Goal: Task Accomplishment & Management: Manage account settings

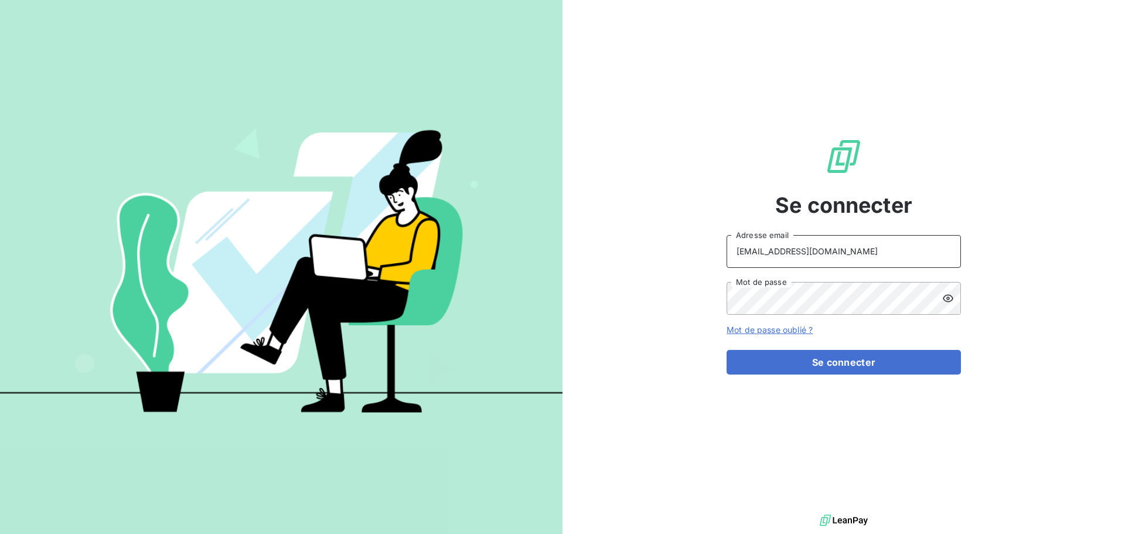
click at [842, 256] on input "[EMAIL_ADDRESS][DOMAIN_NAME]" at bounding box center [843, 251] width 234 height 33
type input "[EMAIL_ADDRESS][DOMAIN_NAME]"
click at [834, 359] on button "Se connecter" at bounding box center [843, 362] width 234 height 25
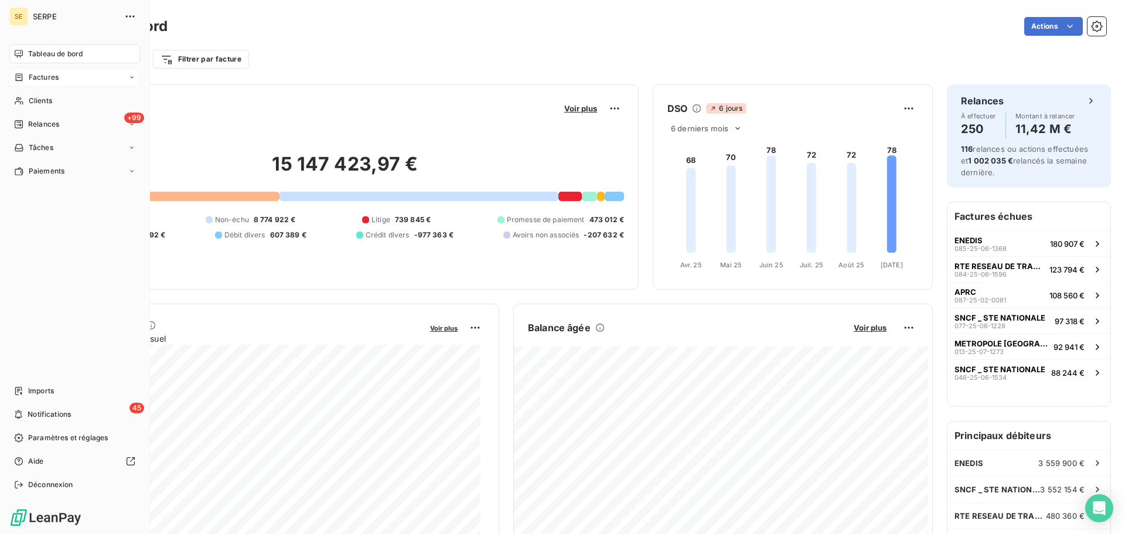
click at [57, 80] on span "Factures" at bounding box center [44, 77] width 30 height 11
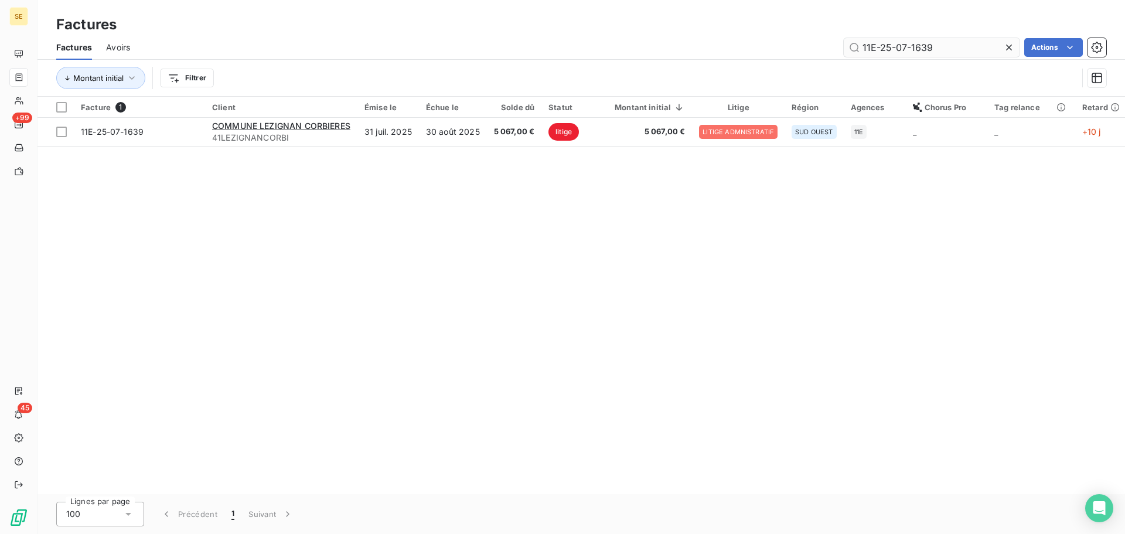
click at [940, 46] on input "11E-25-07-1639" at bounding box center [932, 47] width 176 height 19
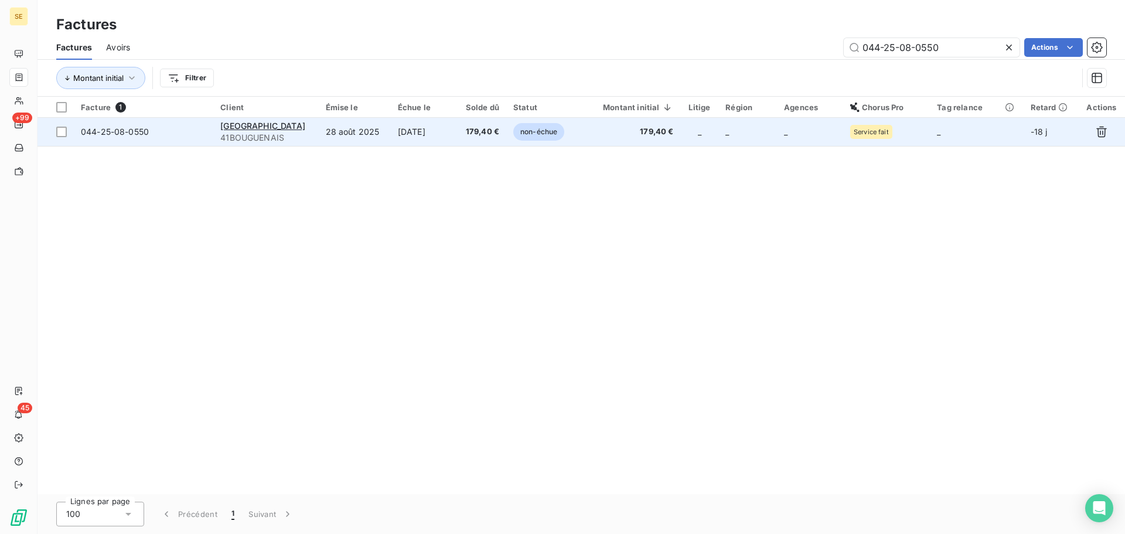
type input "044-25-08-0550"
click at [344, 131] on td "28 août 2025" at bounding box center [355, 132] width 72 height 28
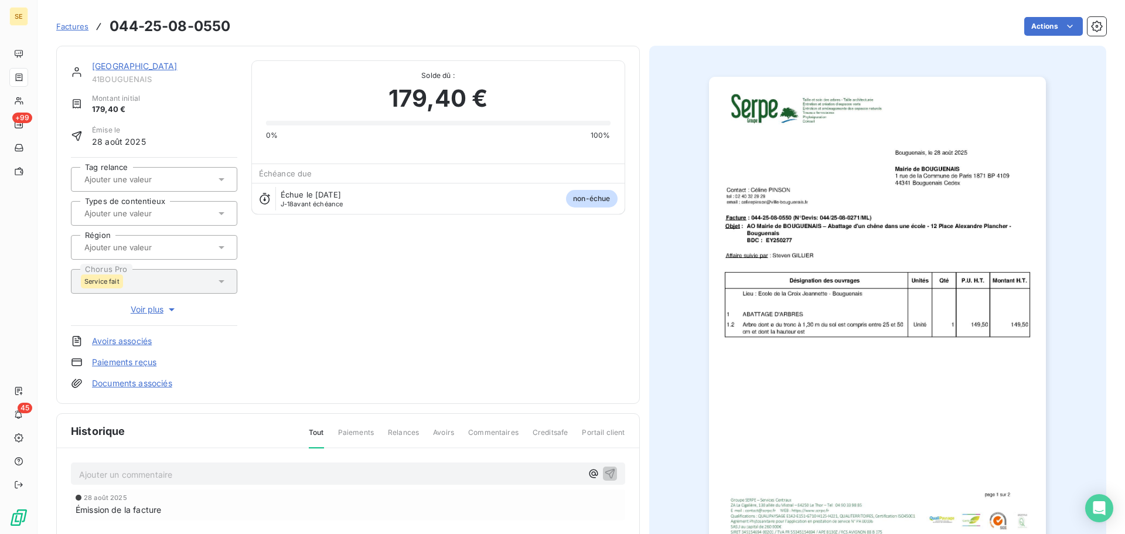
click at [841, 260] on img "button" at bounding box center [877, 315] width 337 height 477
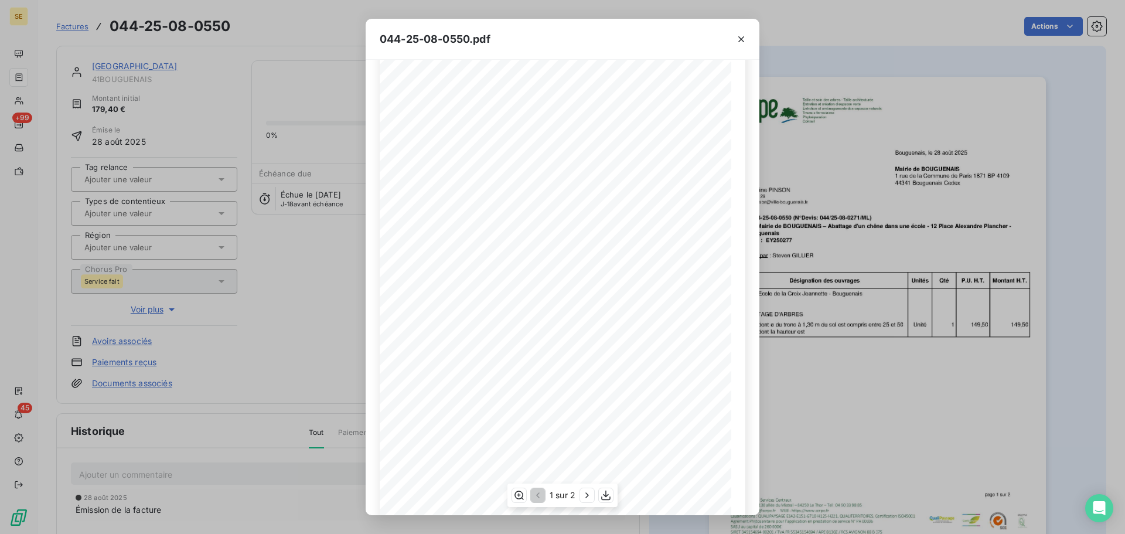
scroll to position [70, 0]
click at [581, 498] on icon "button" at bounding box center [587, 495] width 12 height 12
drag, startPoint x: 746, startPoint y: 37, endPoint x: 729, endPoint y: 41, distance: 16.9
click at [746, 37] on icon "button" at bounding box center [741, 39] width 12 height 12
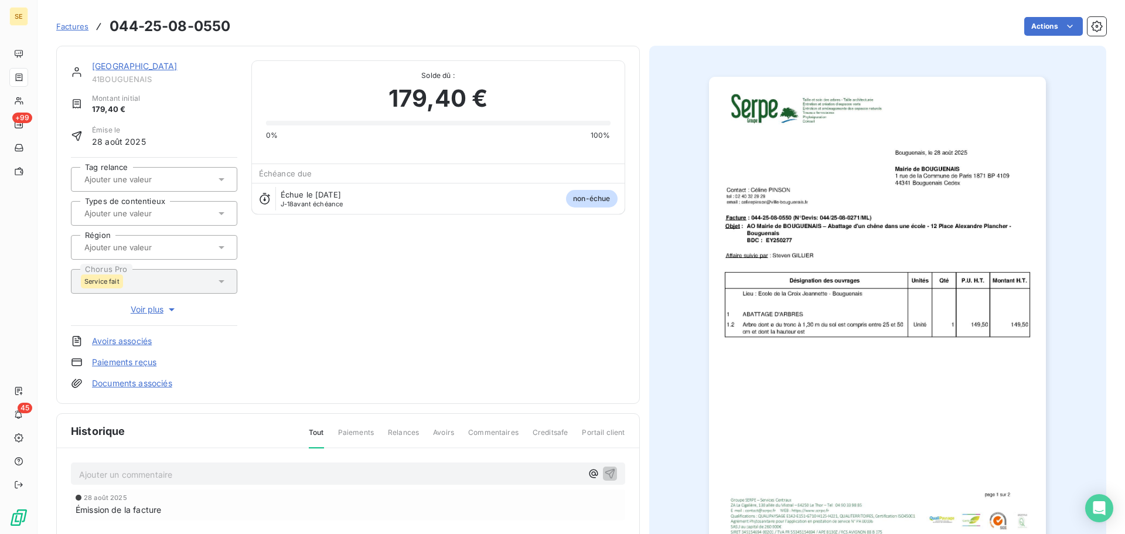
click at [177, 69] on link "[GEOGRAPHIC_DATA]" at bounding box center [135, 66] width 86 height 10
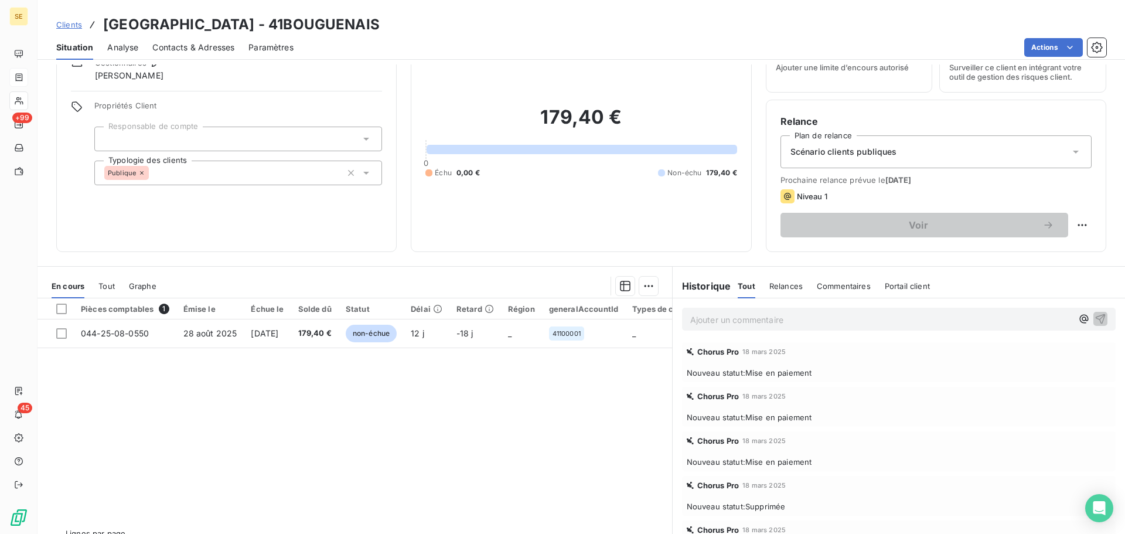
scroll to position [79, 0]
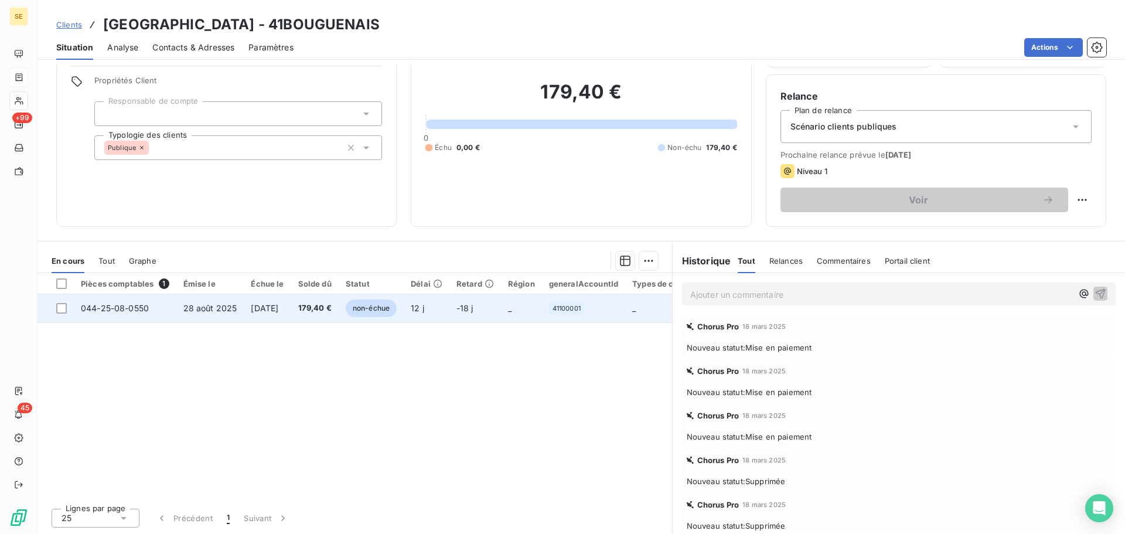
click at [323, 306] on span "179,40 €" at bounding box center [314, 308] width 33 height 12
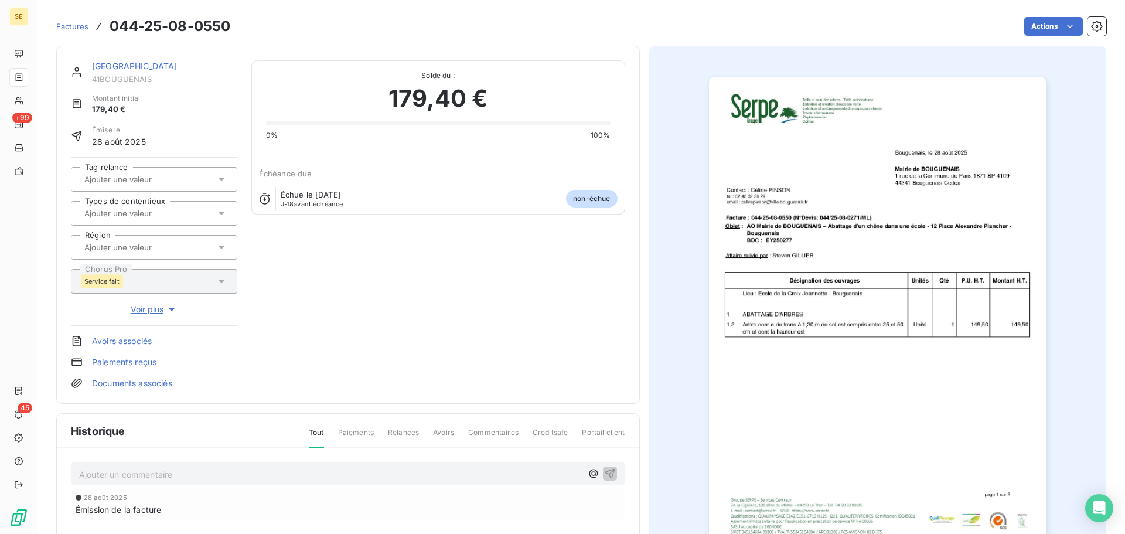
click at [103, 469] on p "Ajouter un commentaire ﻿" at bounding box center [330, 474] width 503 height 15
click at [403, 475] on p "05 09 25 - Transfert du mail de la ville de [GEOGRAPHIC_DATA] à [GEOGRAPHIC_DAT…" at bounding box center [330, 473] width 503 height 13
click at [89, 472] on span "05 09 25 - Transfert du mail de la ville de [GEOGRAPHIC_DATA] à [GEOGRAPHIC_DAT…" at bounding box center [301, 473] width 445 height 10
click at [415, 477] on p "09 09 25 - Transfert du mail de la ville de [GEOGRAPHIC_DATA] à [GEOGRAPHIC_DAT…" at bounding box center [330, 473] width 503 height 13
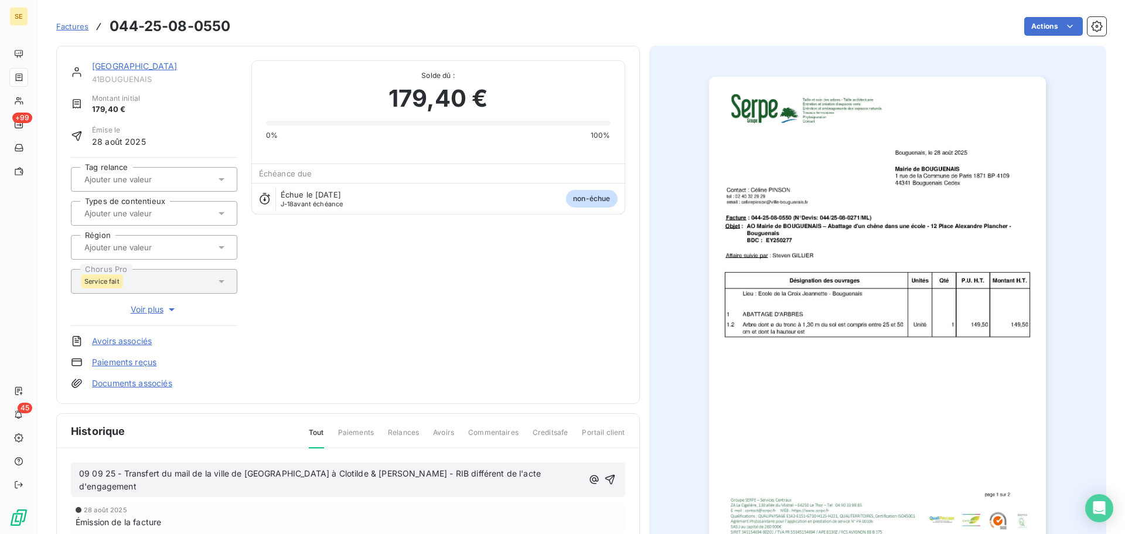
click at [542, 478] on p "09 09 25 - Transfert du mail de la ville de [GEOGRAPHIC_DATA] à Clotilde & [PER…" at bounding box center [330, 480] width 503 height 27
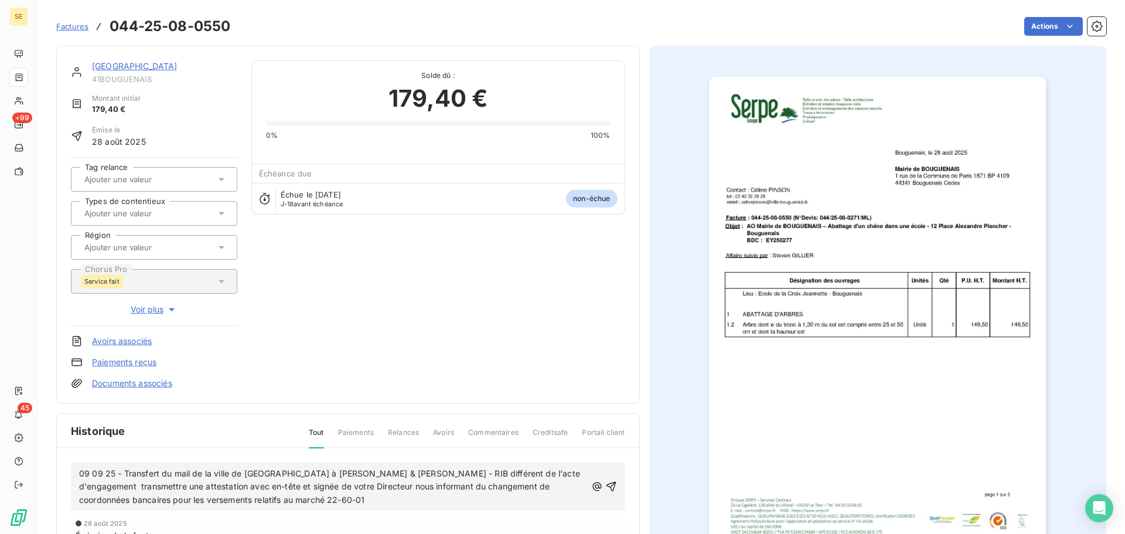
click at [532, 478] on p "09 09 25 - Transfert du mail de la ville de [GEOGRAPHIC_DATA] à [PERSON_NAME] &…" at bounding box center [332, 487] width 507 height 40
click at [315, 497] on p "09 09 25 - Transfert du mail de la ville de [GEOGRAPHIC_DATA] à [PERSON_NAME] &…" at bounding box center [332, 487] width 507 height 40
click at [605, 483] on icon "button" at bounding box center [611, 486] width 12 height 12
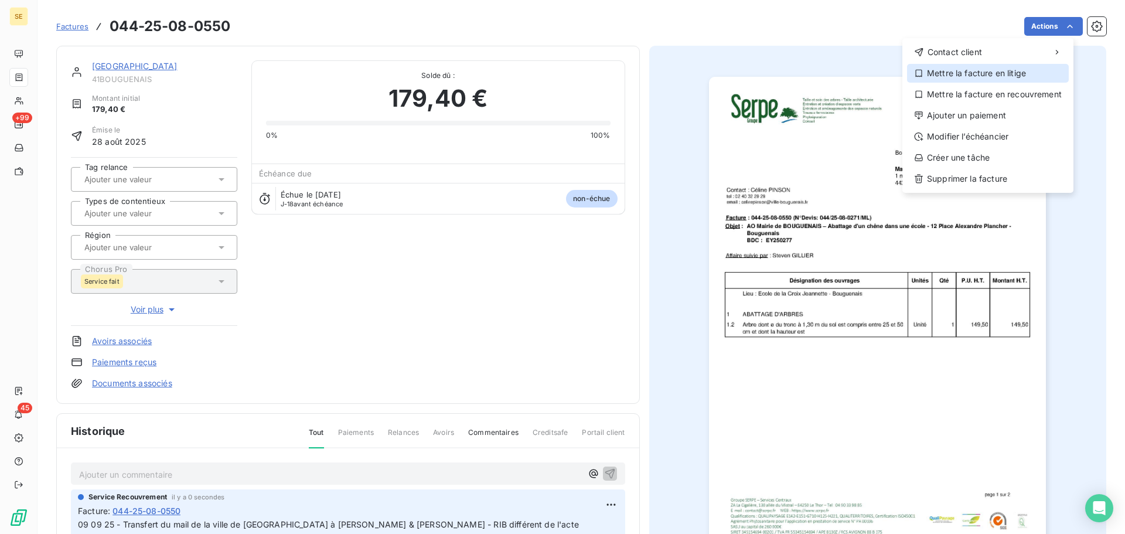
click at [1002, 80] on div "Mettre la facture en litige" at bounding box center [988, 73] width 162 height 19
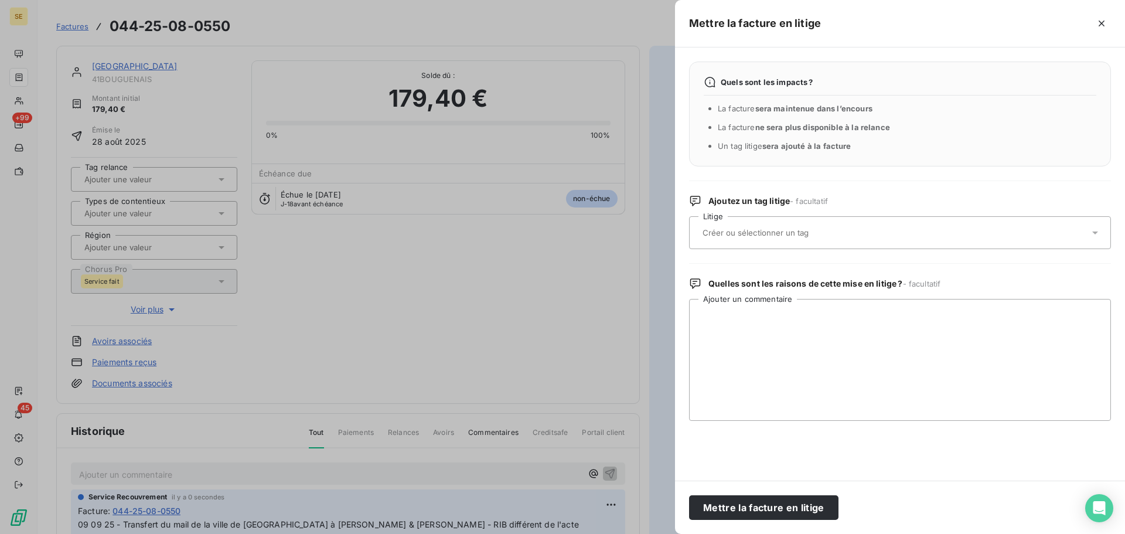
click at [897, 90] on div "Quels sont les impacts ? La facture sera maintenue dans l’encours La facture ne…" at bounding box center [900, 114] width 422 height 105
click at [863, 227] on div at bounding box center [894, 232] width 390 height 25
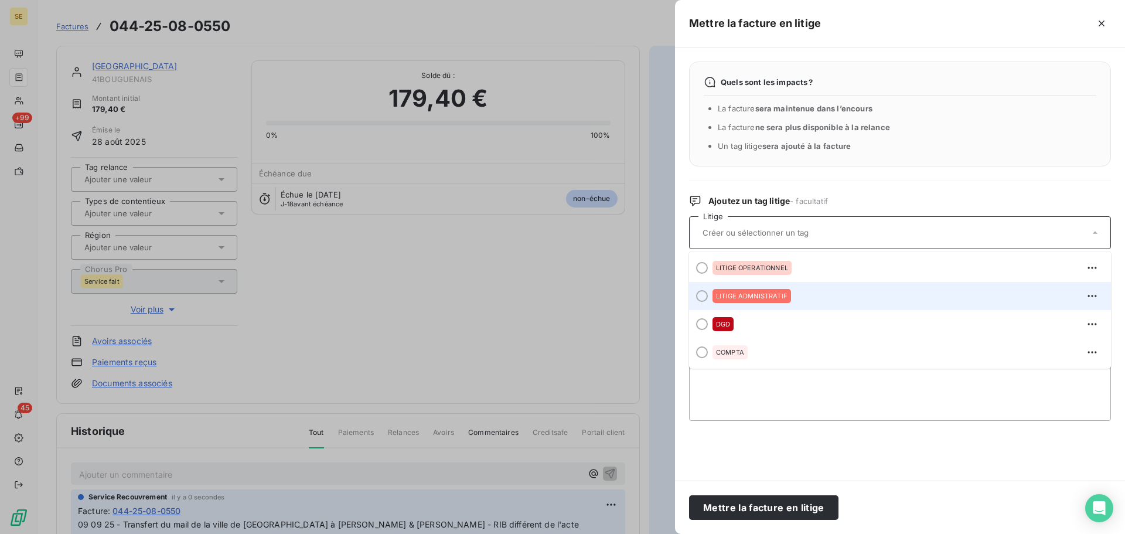
click at [803, 303] on div "LITIGE ADMNISTRATIF" at bounding box center [906, 295] width 389 height 19
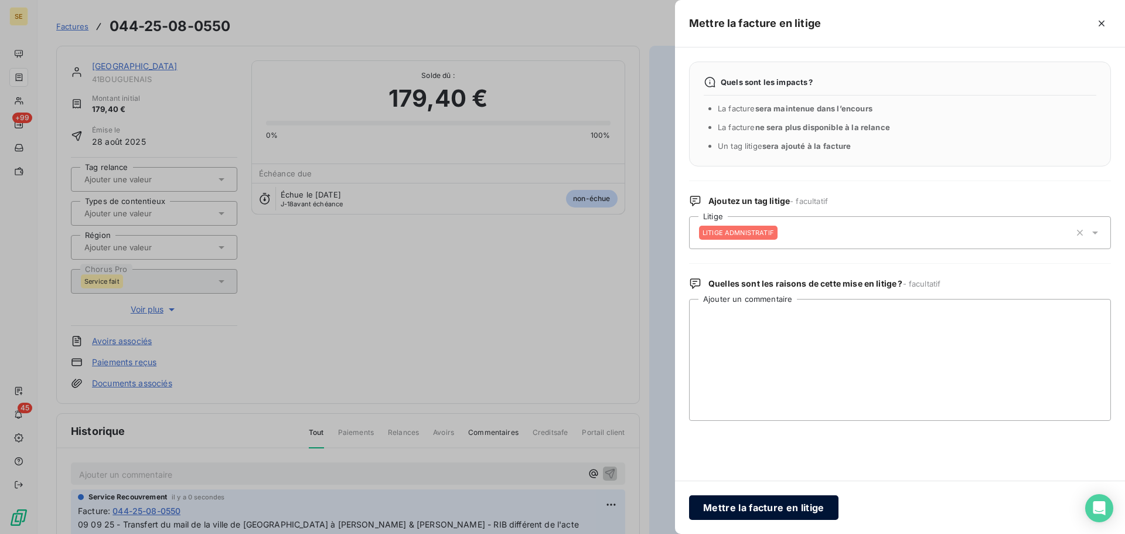
click at [773, 506] on button "Mettre la facture en litige" at bounding box center [763, 507] width 149 height 25
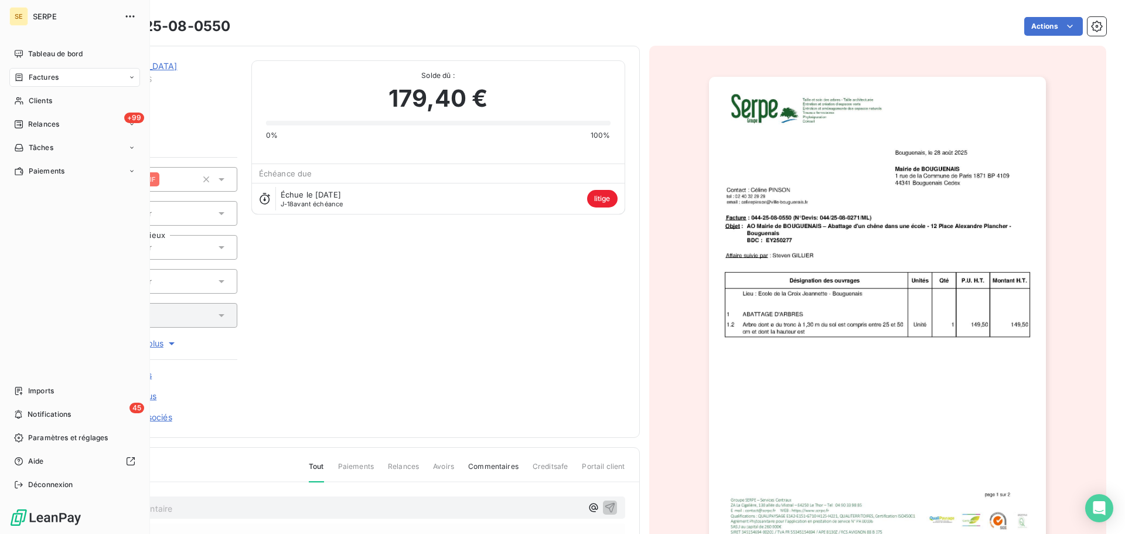
click at [30, 84] on div "Factures" at bounding box center [74, 77] width 131 height 19
click at [22, 103] on icon at bounding box center [19, 100] width 10 height 9
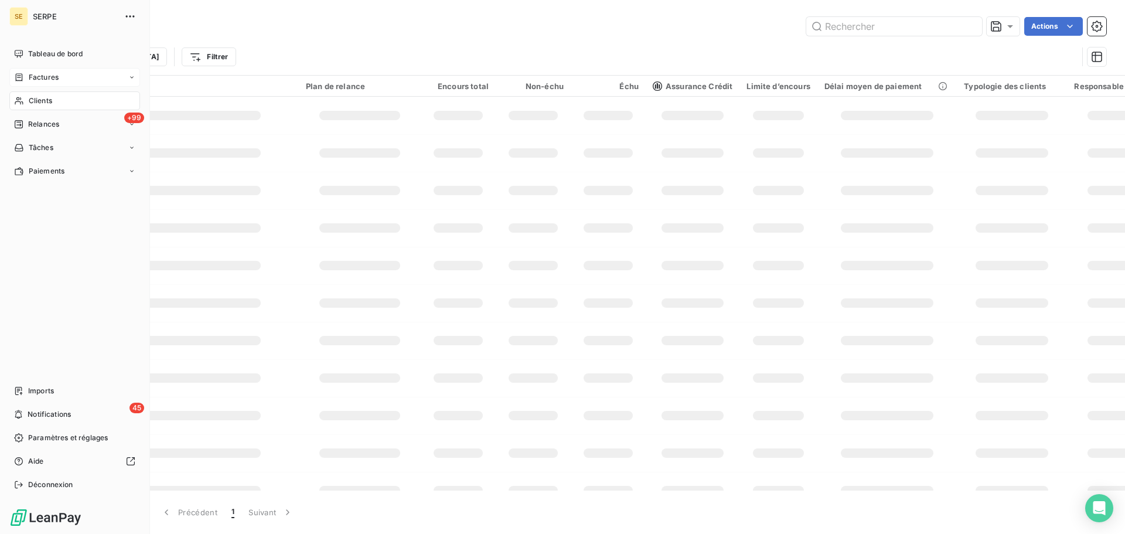
click at [59, 80] on div "Factures" at bounding box center [74, 77] width 131 height 19
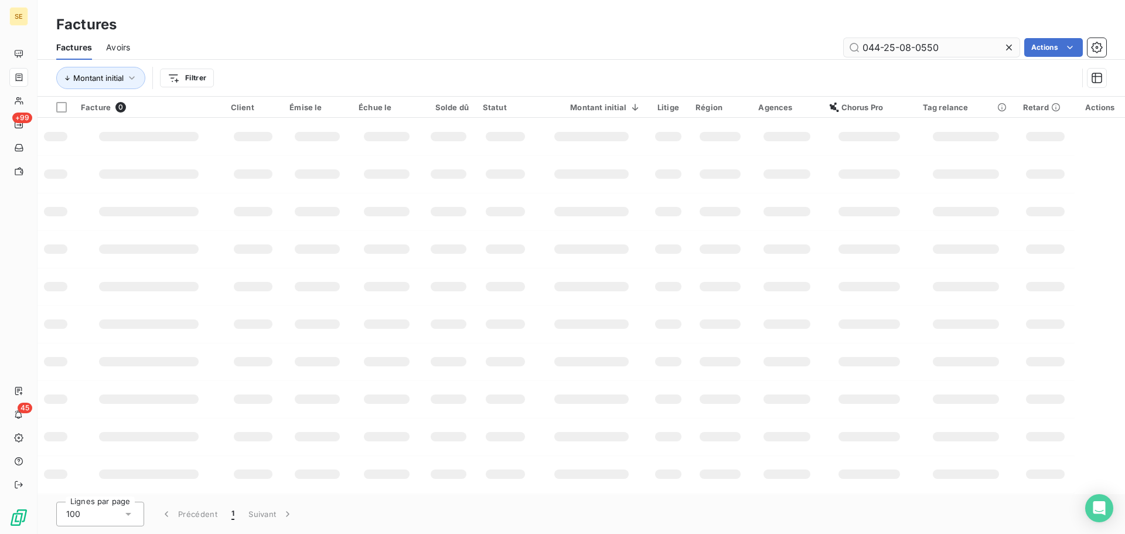
click at [956, 42] on input "044-25-08-0550" at bounding box center [932, 47] width 176 height 19
type input "031-25-07-1327"
click at [630, 53] on div "031-25-07-1327 Actions" at bounding box center [625, 47] width 962 height 19
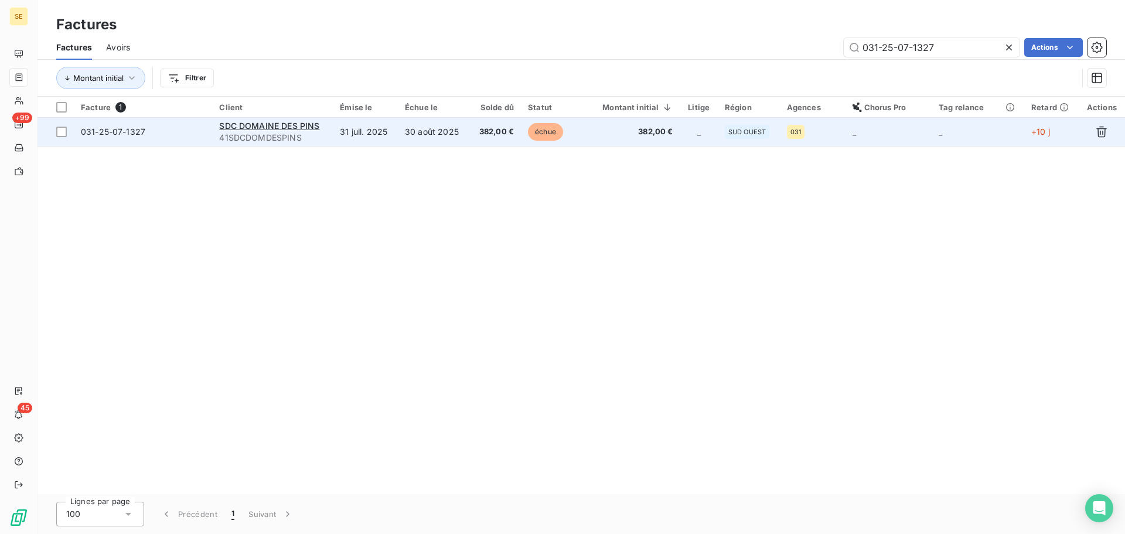
click at [312, 138] on span "41SDCDOMDESPINS" at bounding box center [272, 138] width 107 height 12
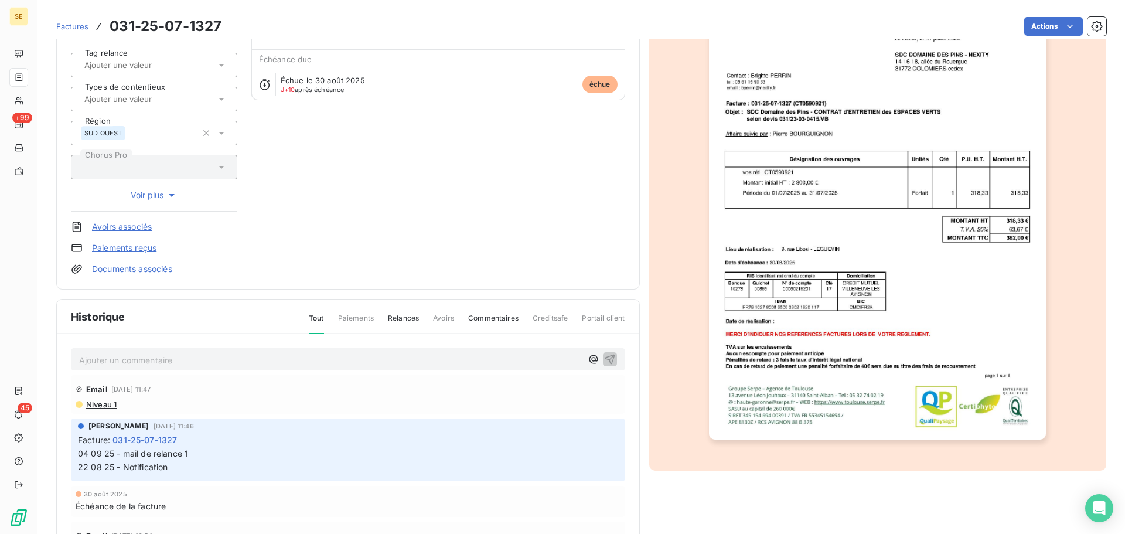
scroll to position [171, 0]
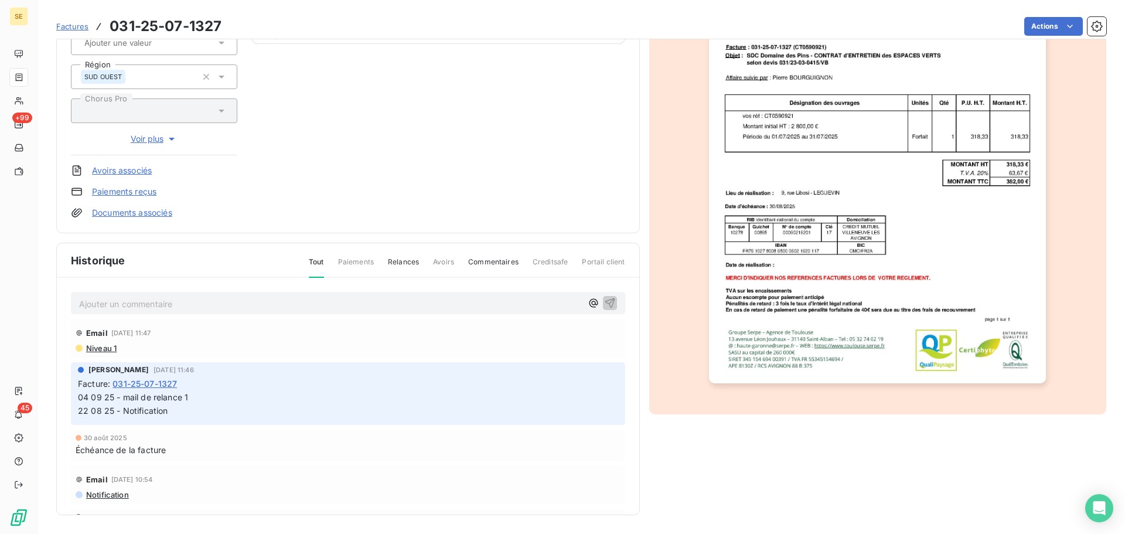
click at [271, 302] on p "Ajouter un commentaire ﻿" at bounding box center [330, 303] width 503 height 15
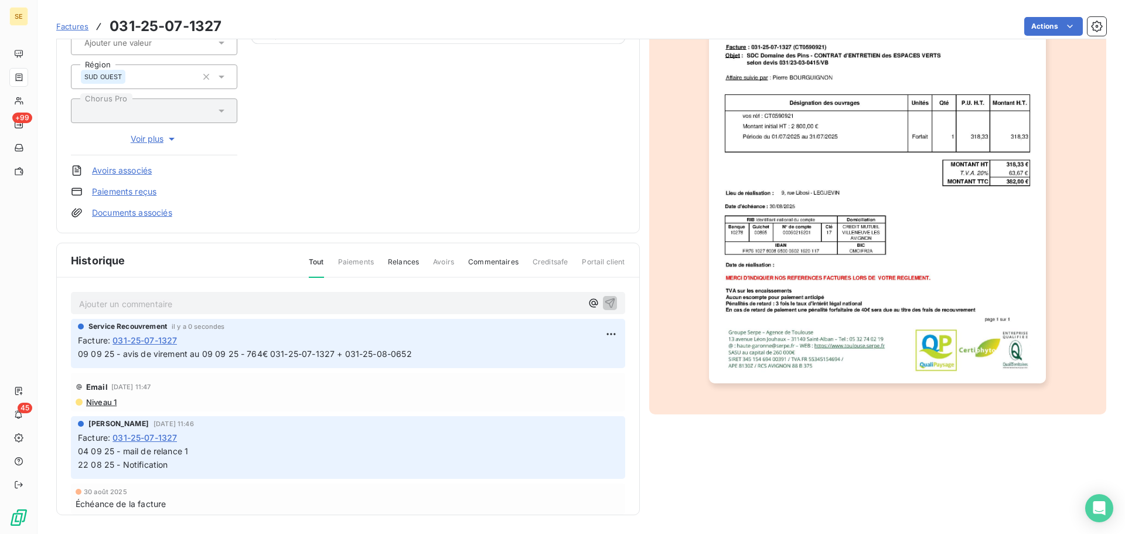
click at [344, 355] on span "09 09 25 - avis de virement au 09 09 25 - 764€ 031-25-07-1327 + 031-25-08-0652" at bounding box center [245, 354] width 334 height 10
click at [345, 355] on span "09 09 25 - avis de virement au 09 09 25 - 764€ 031-25-07-1327 + 031-25-08-0652" at bounding box center [245, 354] width 334 height 10
copy div "09 09 25 - avis de virement au 09 09 25 - 764€ 031-25-07-1327 + 031-25-08-0652"
click at [1023, 40] on img "button" at bounding box center [877, 144] width 337 height 477
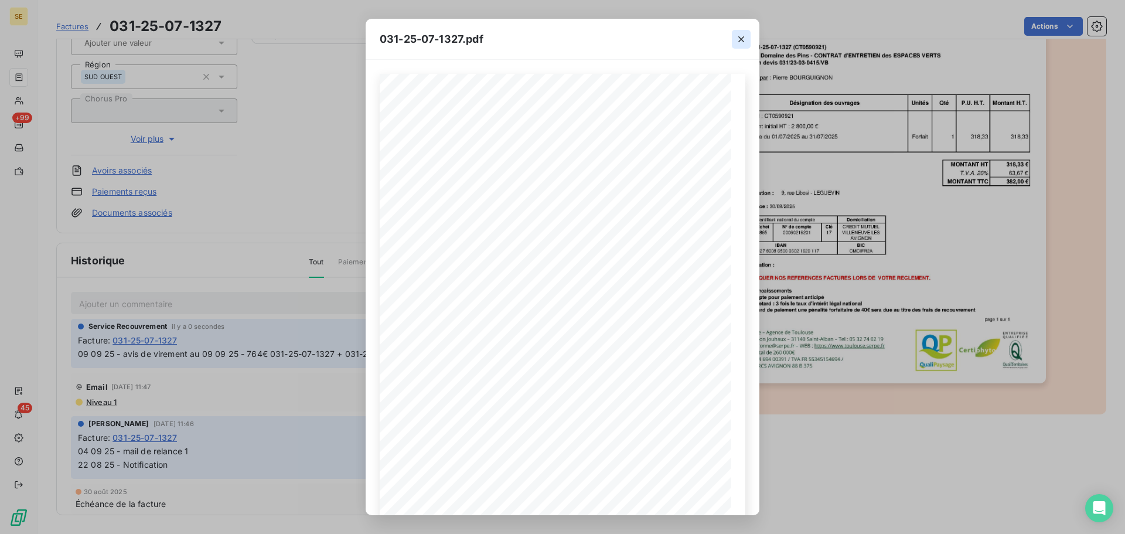
click at [736, 42] on icon "button" at bounding box center [741, 39] width 12 height 12
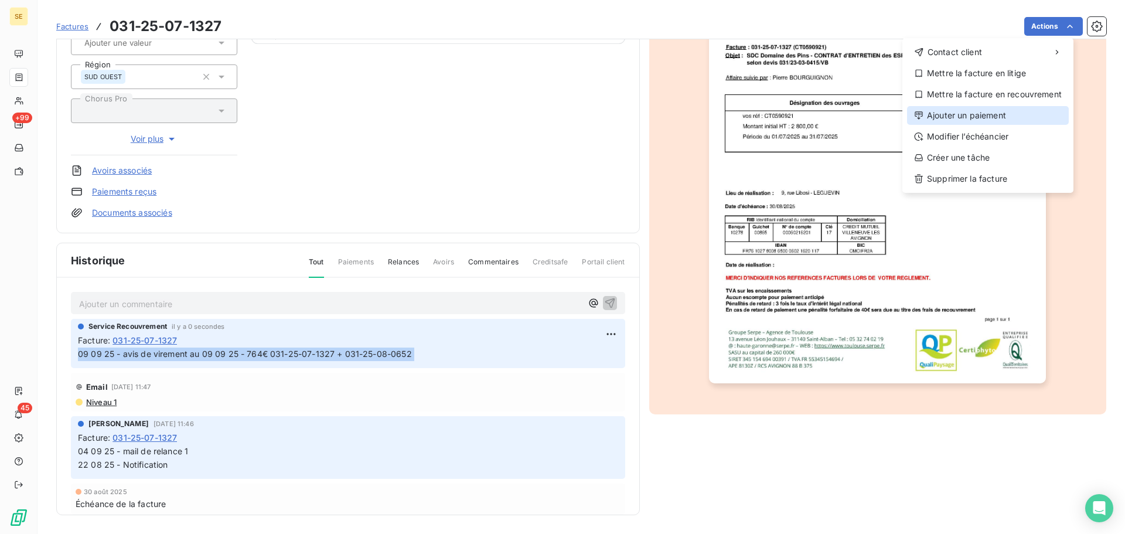
click at [981, 120] on div "Ajouter un paiement" at bounding box center [988, 115] width 162 height 19
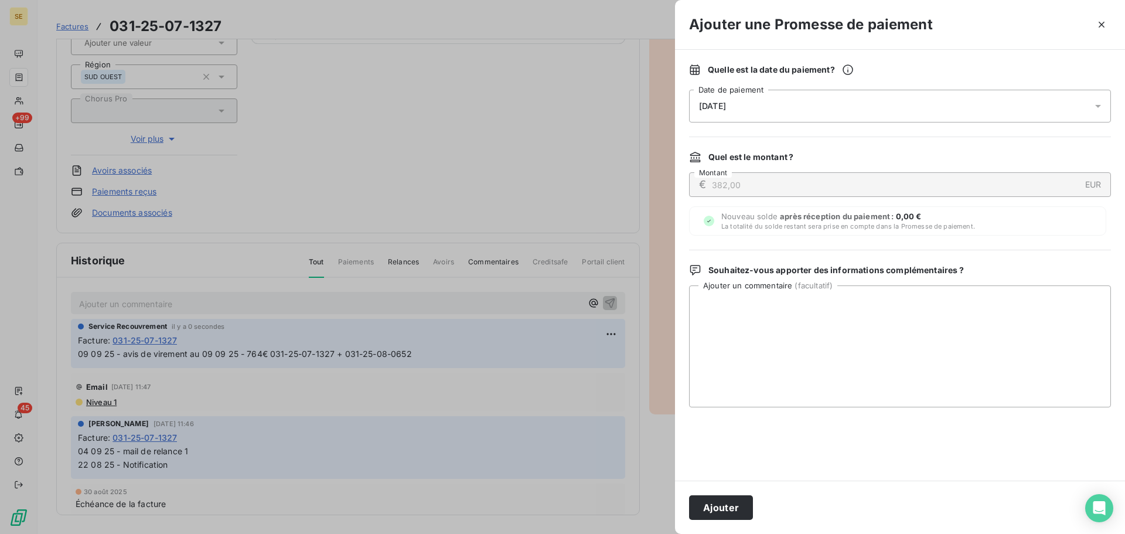
click at [898, 105] on div "[DATE]" at bounding box center [900, 106] width 422 height 33
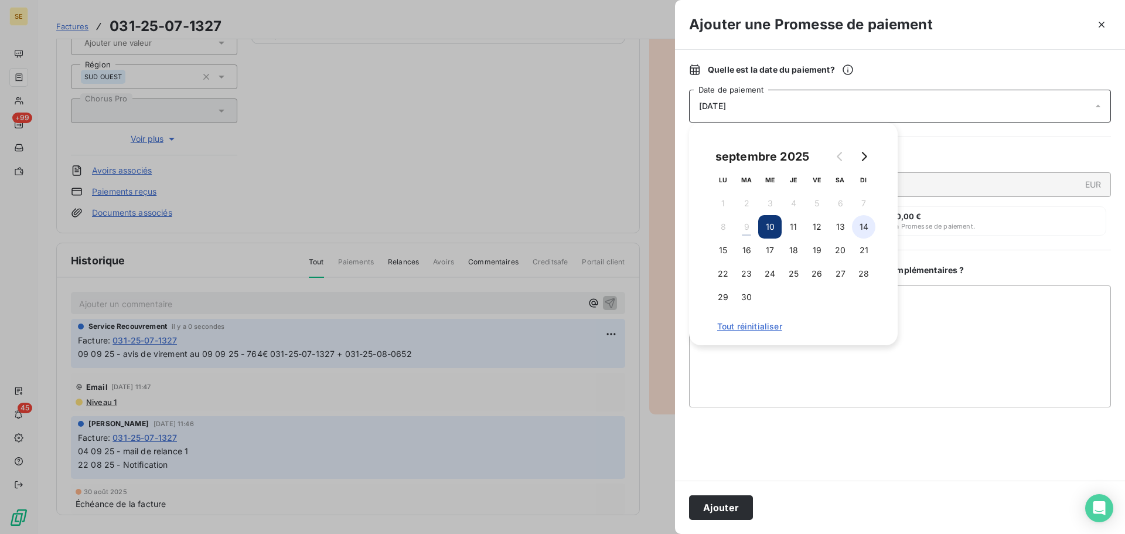
click at [872, 223] on button "14" at bounding box center [863, 226] width 23 height 23
click at [739, 507] on button "Ajouter" at bounding box center [721, 507] width 64 height 25
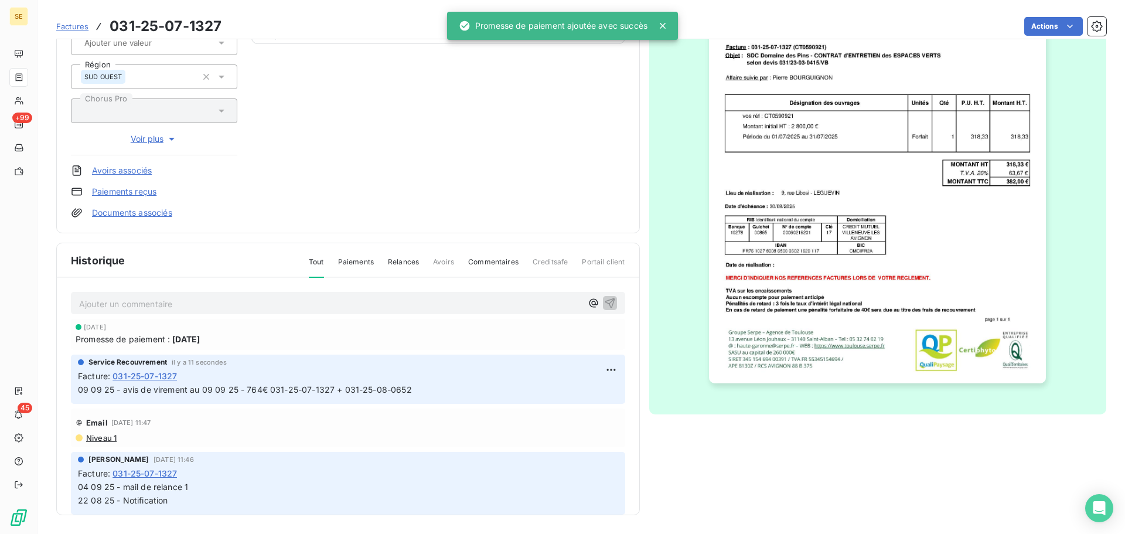
click at [398, 390] on span "09 09 25 - avis de virement au 09 09 25 - 764€ 031-25-07-1327 + 031-25-08-0652" at bounding box center [245, 389] width 334 height 10
copy div "09 09 25 - avis de virement au 09 09 25 - 764€ 031-25-07-1327 + 031-25-08-0652"
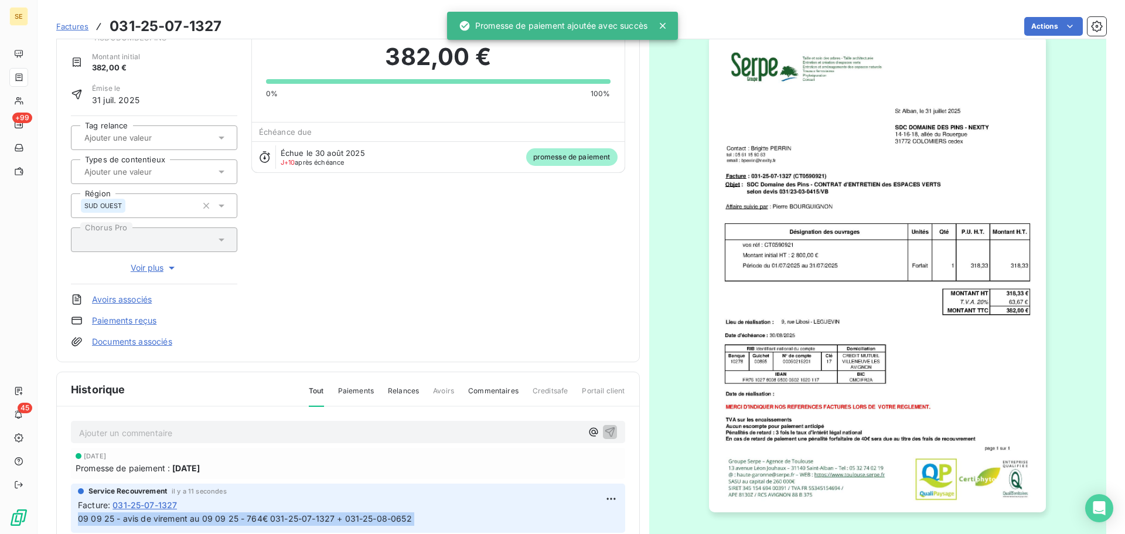
scroll to position [0, 0]
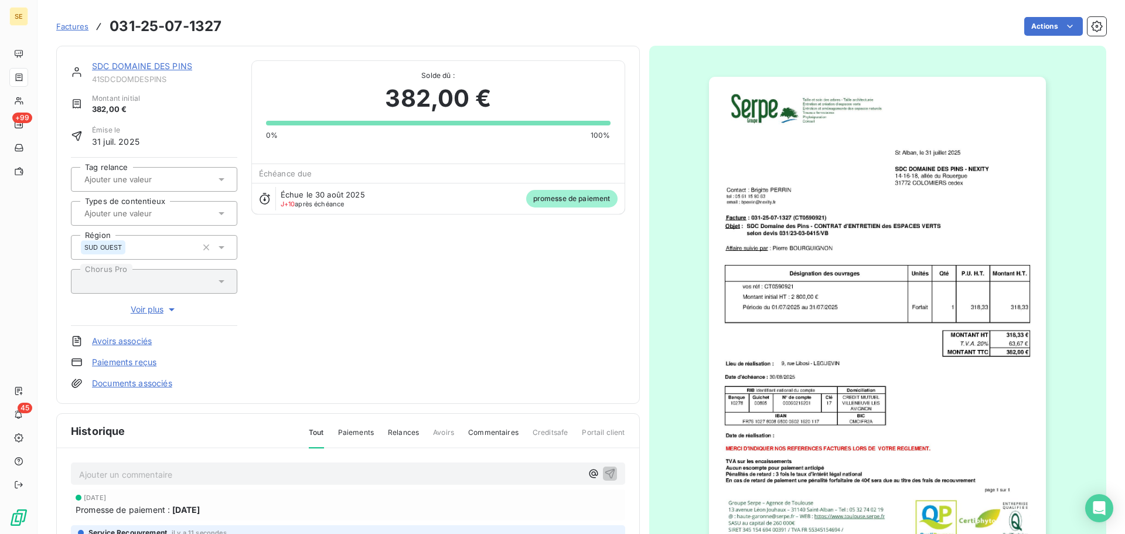
click at [177, 62] on link "SDC DOMAINE DES PINS" at bounding box center [142, 66] width 100 height 10
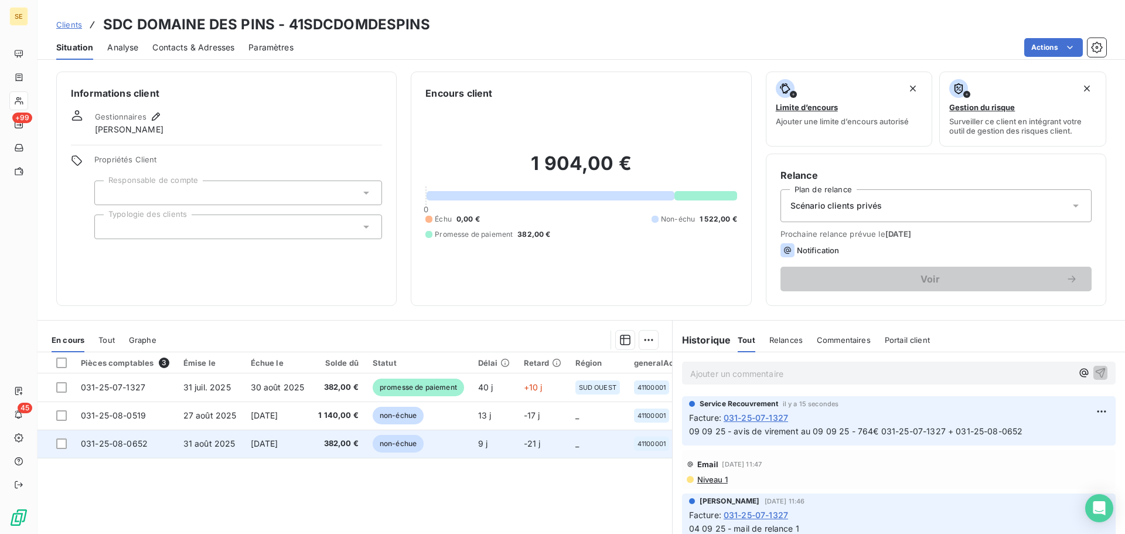
click at [278, 443] on span "[DATE]" at bounding box center [265, 443] width 28 height 10
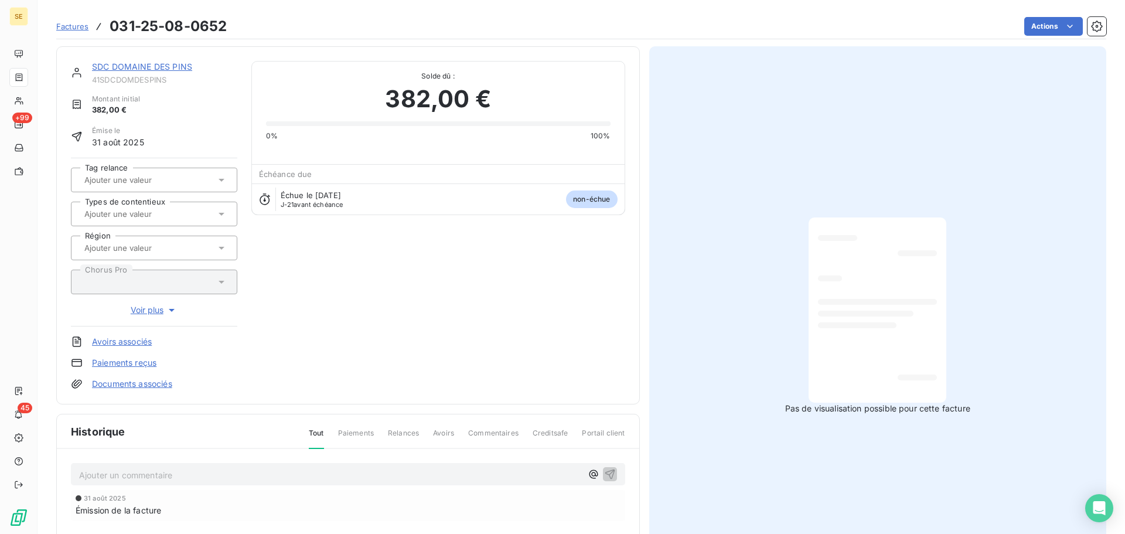
scroll to position [171, 0]
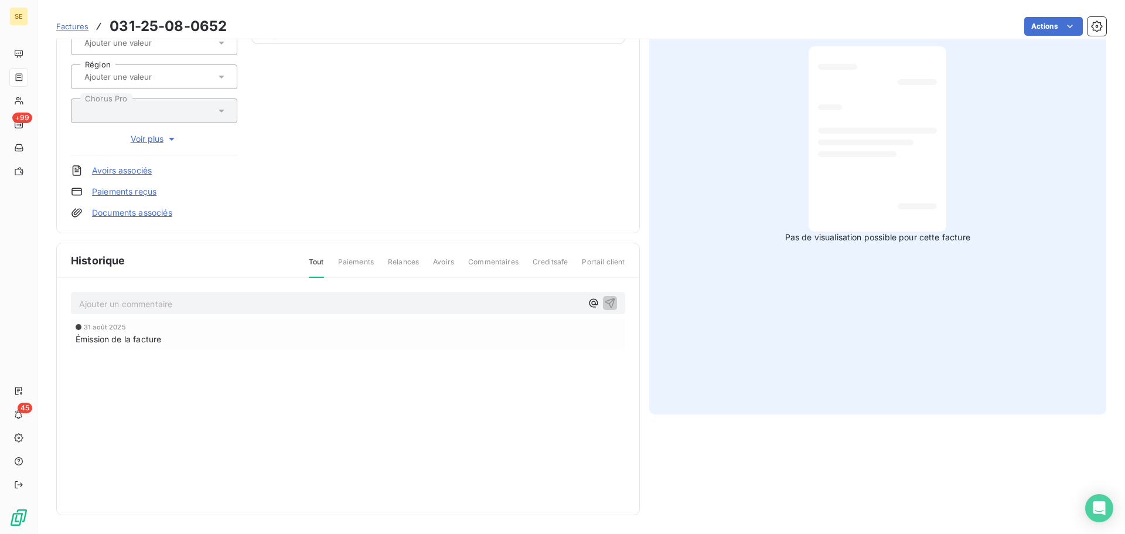
click at [334, 302] on p "Ajouter un commentaire ﻿" at bounding box center [330, 303] width 503 height 15
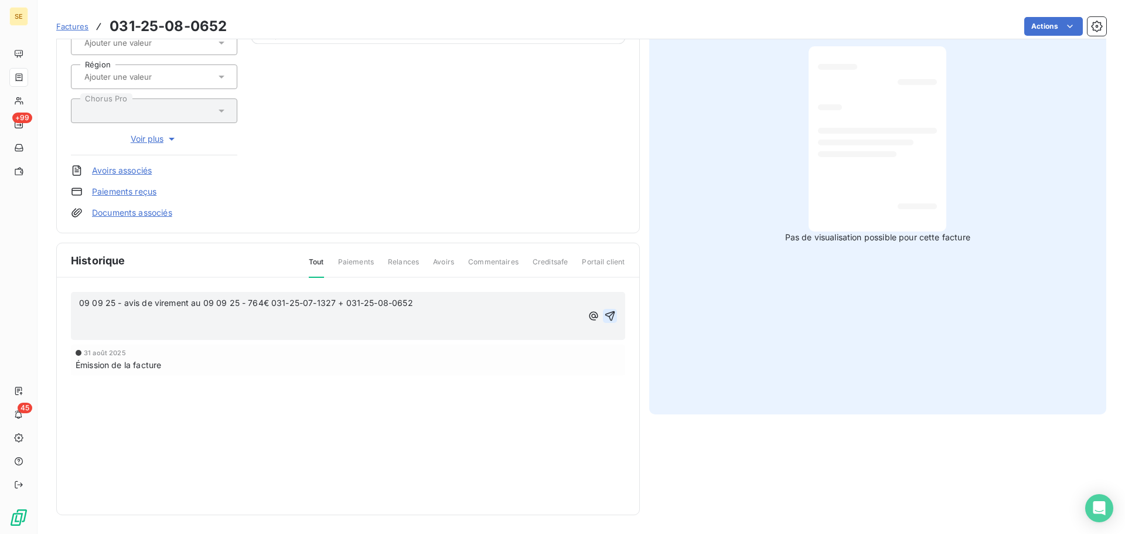
click at [611, 310] on button "button" at bounding box center [610, 316] width 14 height 14
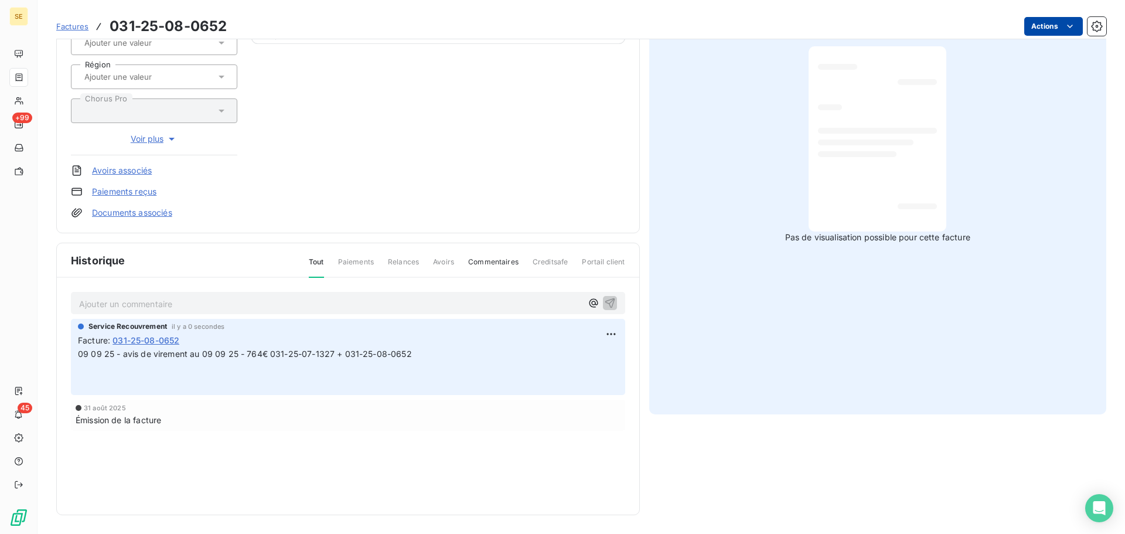
click at [1036, 28] on html "SE +99 45 Factures 031-25-08-0652 Actions SDC DOMAINE DES PINS 41SDCDOMDESPINS …" at bounding box center [562, 267] width 1125 height 534
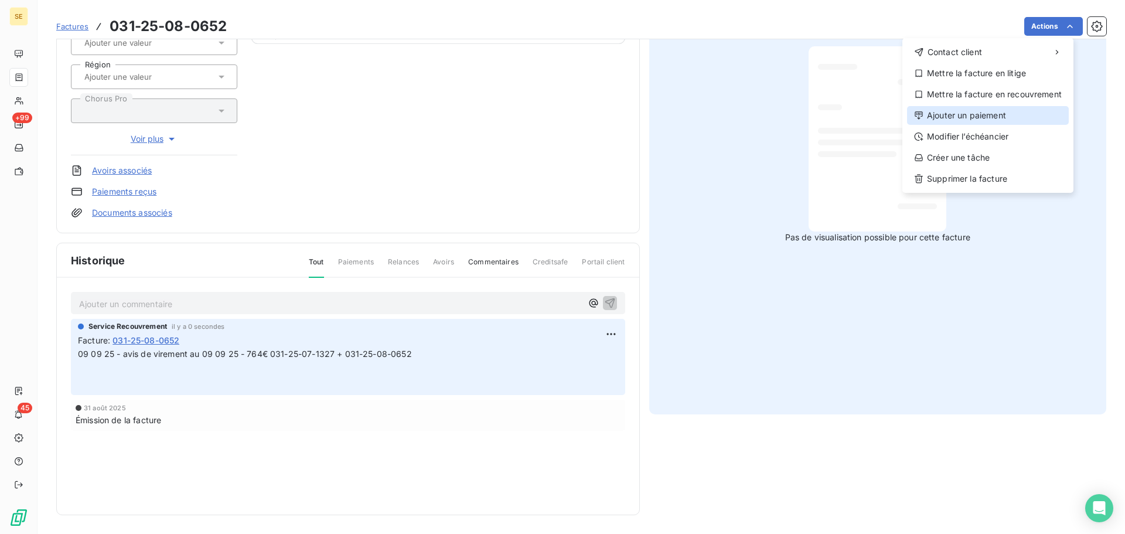
click at [967, 115] on div "Ajouter un paiement" at bounding box center [988, 115] width 162 height 19
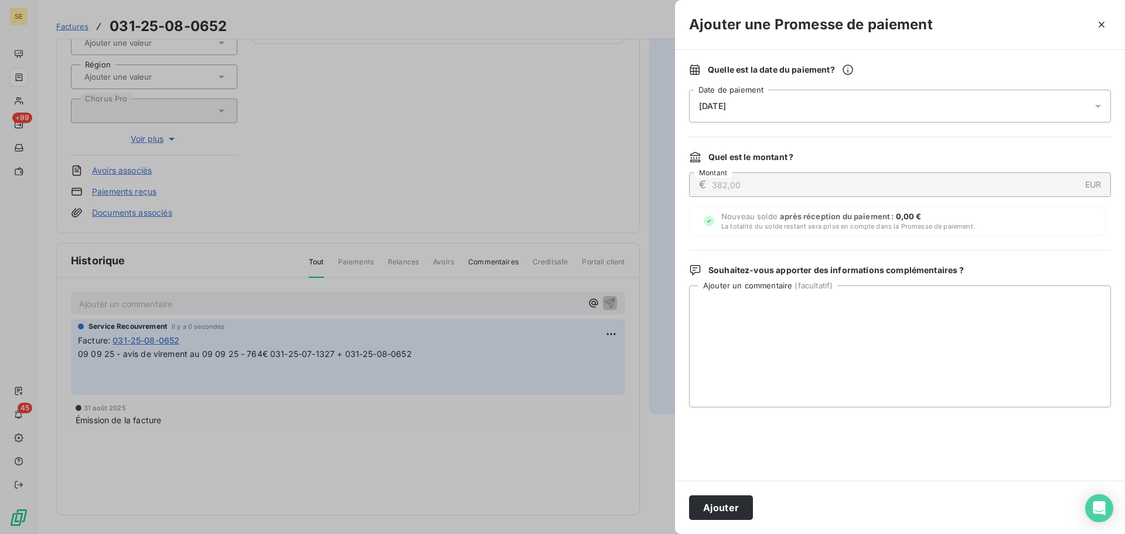
click at [842, 91] on div "[DATE]" at bounding box center [900, 106] width 422 height 33
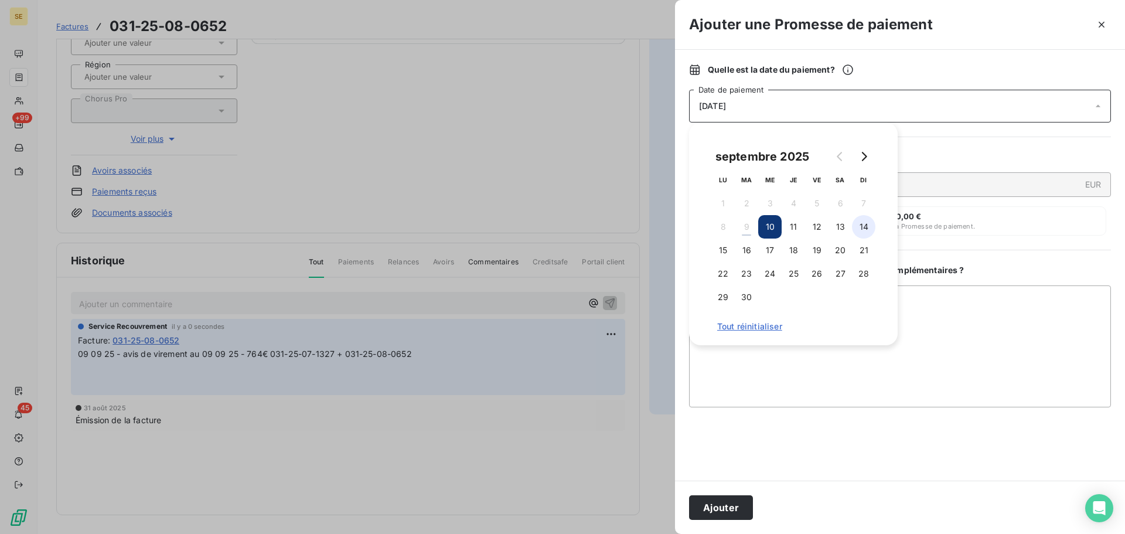
click at [861, 227] on button "14" at bounding box center [863, 226] width 23 height 23
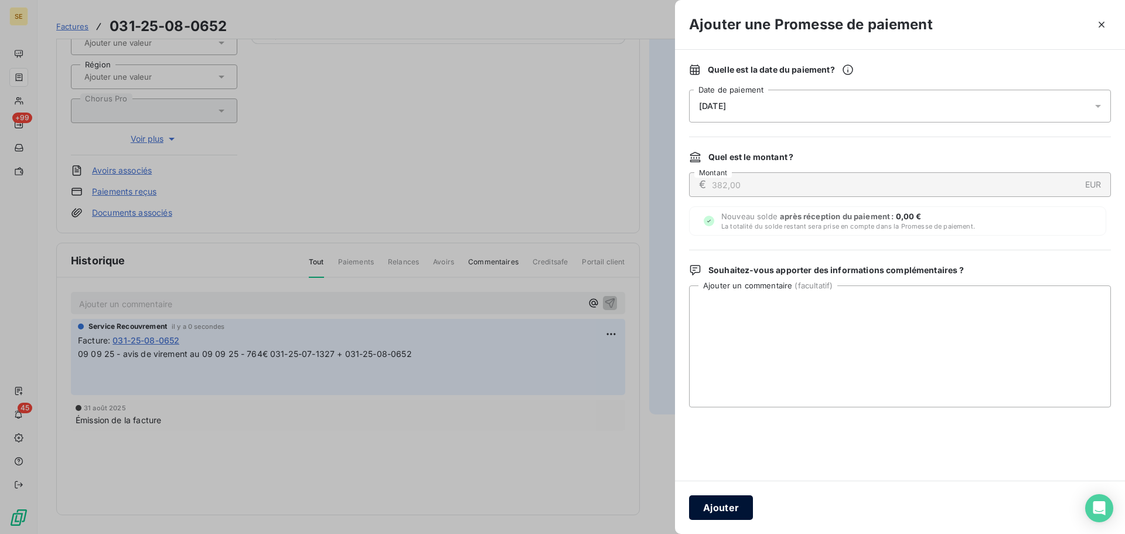
click at [721, 517] on button "Ajouter" at bounding box center [721, 507] width 64 height 25
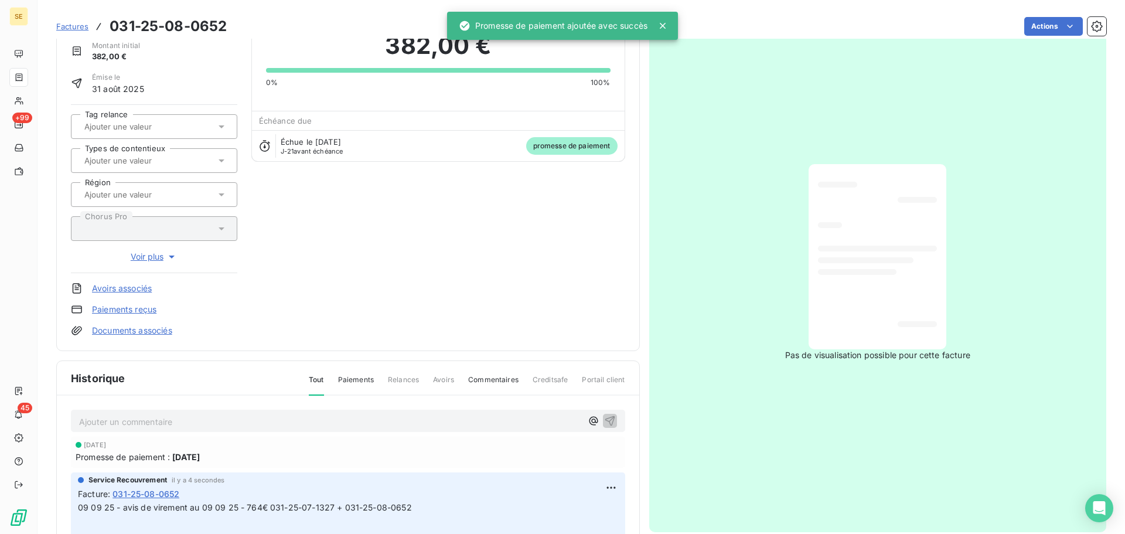
scroll to position [0, 0]
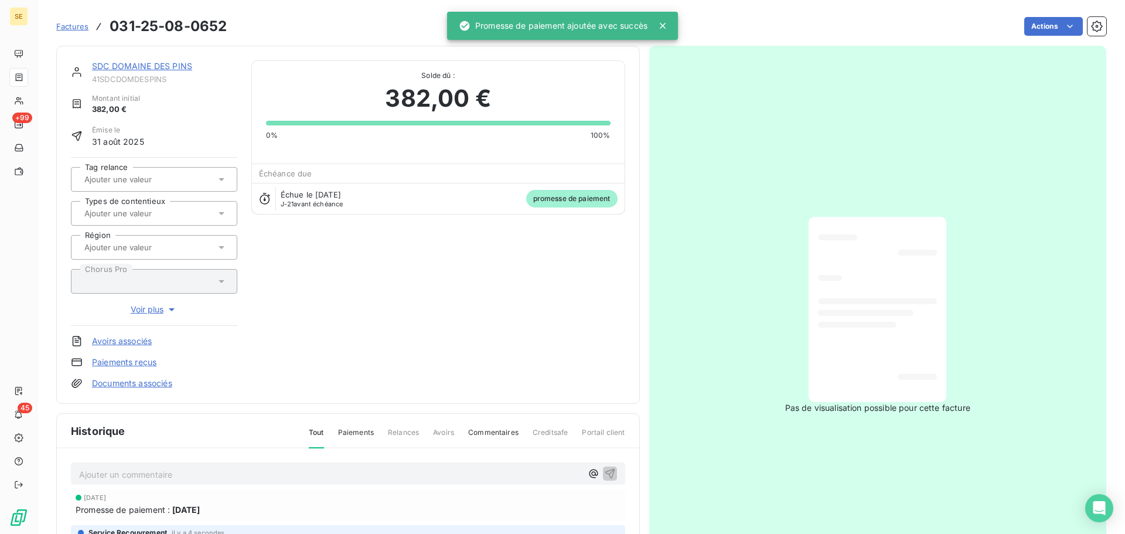
click at [141, 388] on link "Documents associés" at bounding box center [132, 383] width 80 height 12
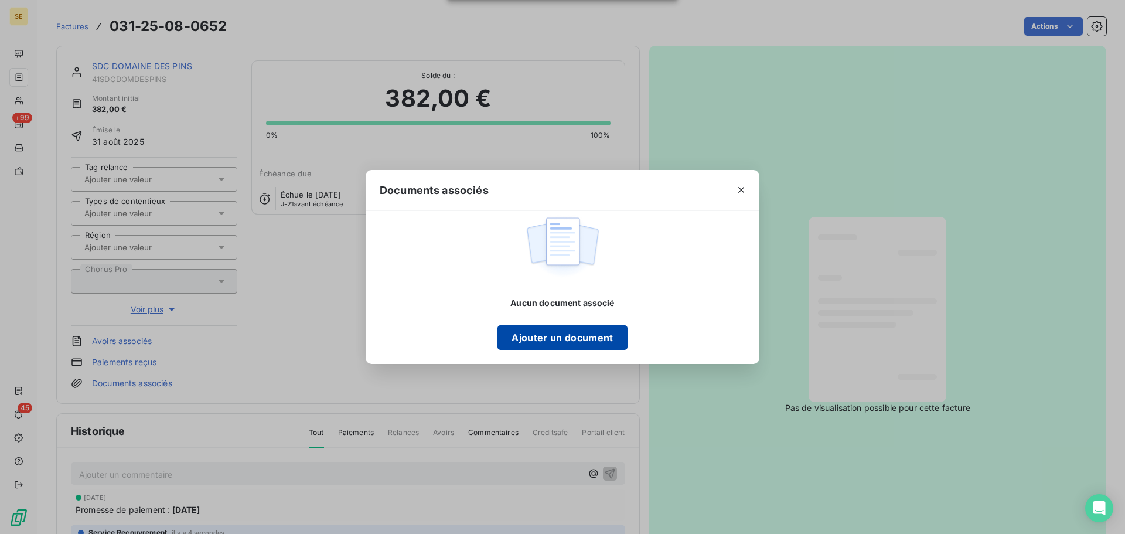
click at [557, 332] on button "Ajouter un document" at bounding box center [561, 337] width 129 height 25
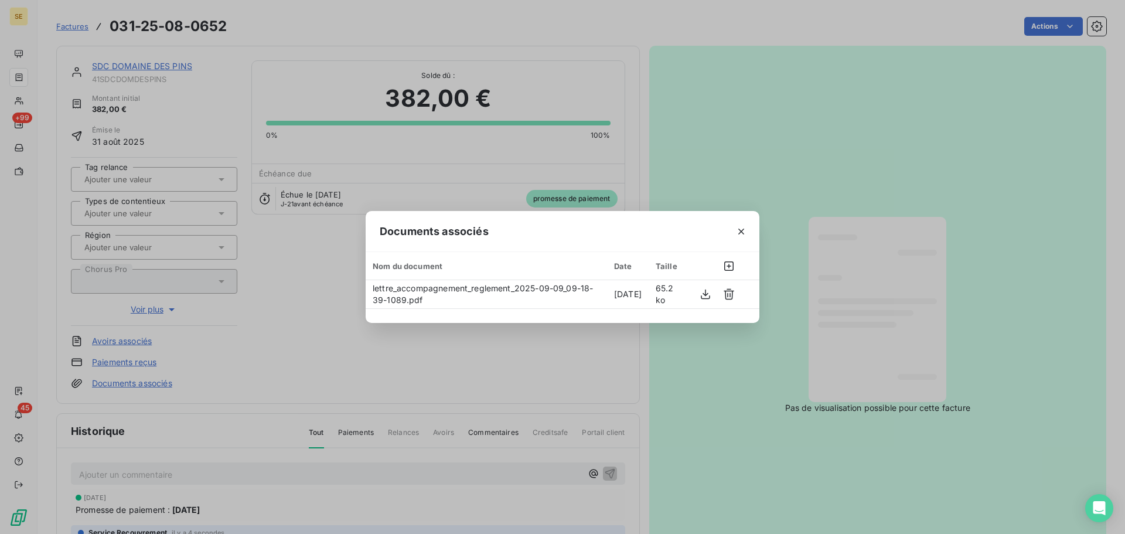
click at [141, 63] on div "Documents associés Nom du document Date Taille lettre_accompagnement_reglement_…" at bounding box center [562, 267] width 1125 height 534
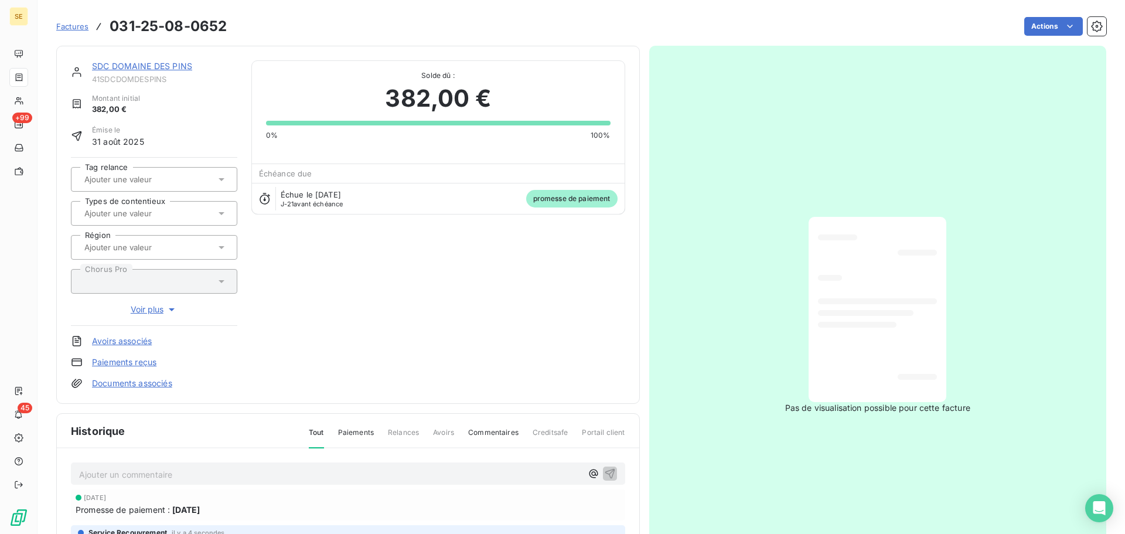
click at [177, 69] on link "SDC DOMAINE DES PINS" at bounding box center [142, 66] width 100 height 10
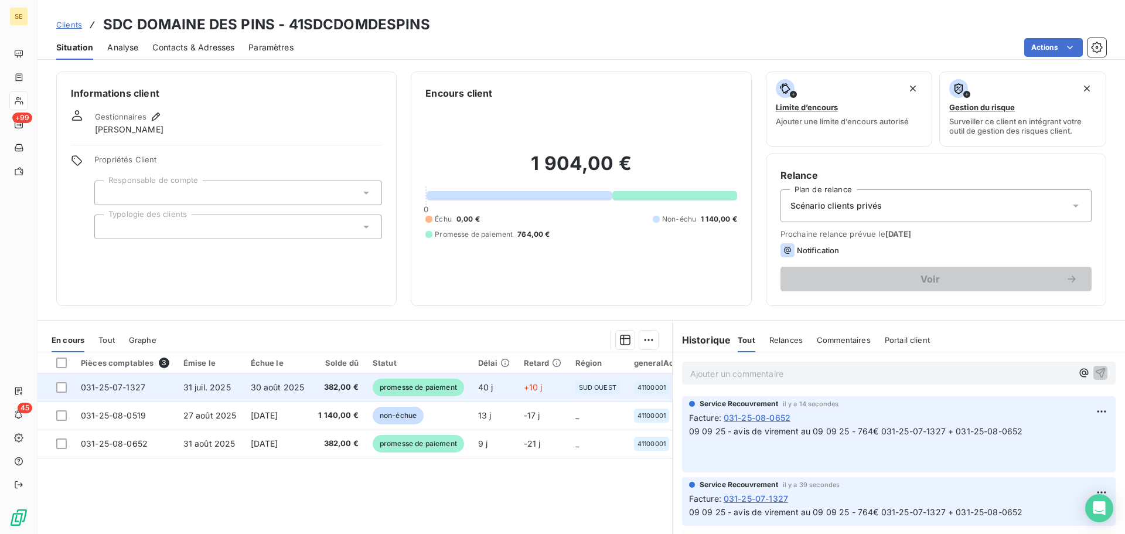
click at [267, 384] on span "30 août 2025" at bounding box center [278, 387] width 54 height 10
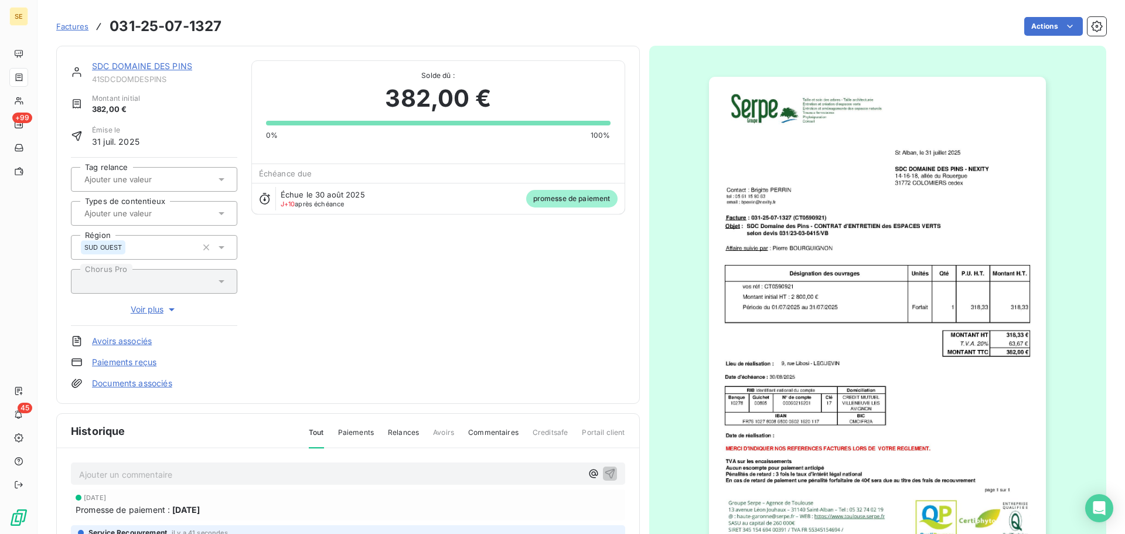
click at [151, 385] on link "Documents associés" at bounding box center [132, 383] width 80 height 12
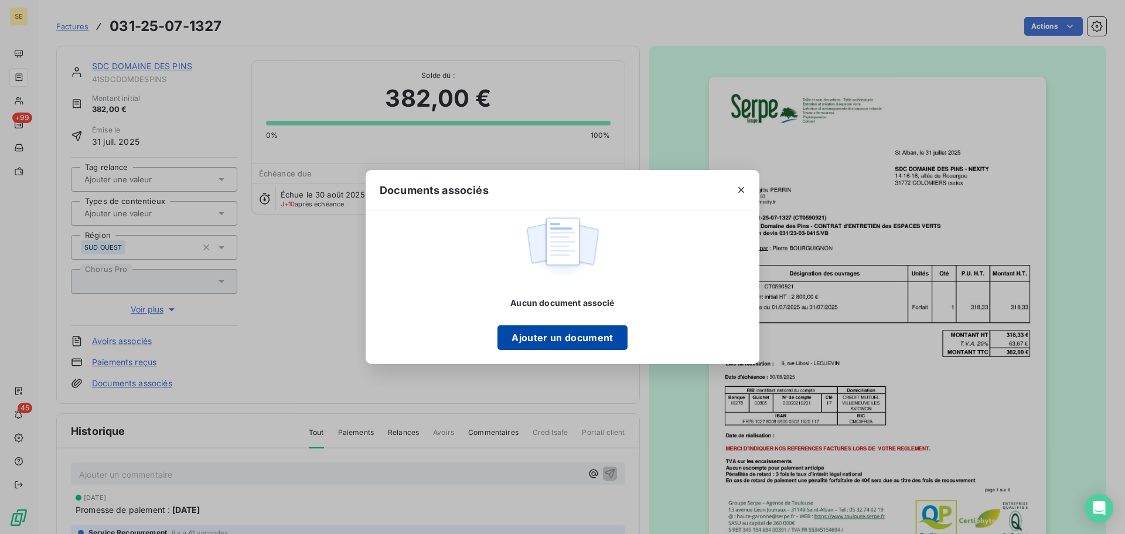
click at [553, 341] on button "Ajouter un document" at bounding box center [561, 337] width 129 height 25
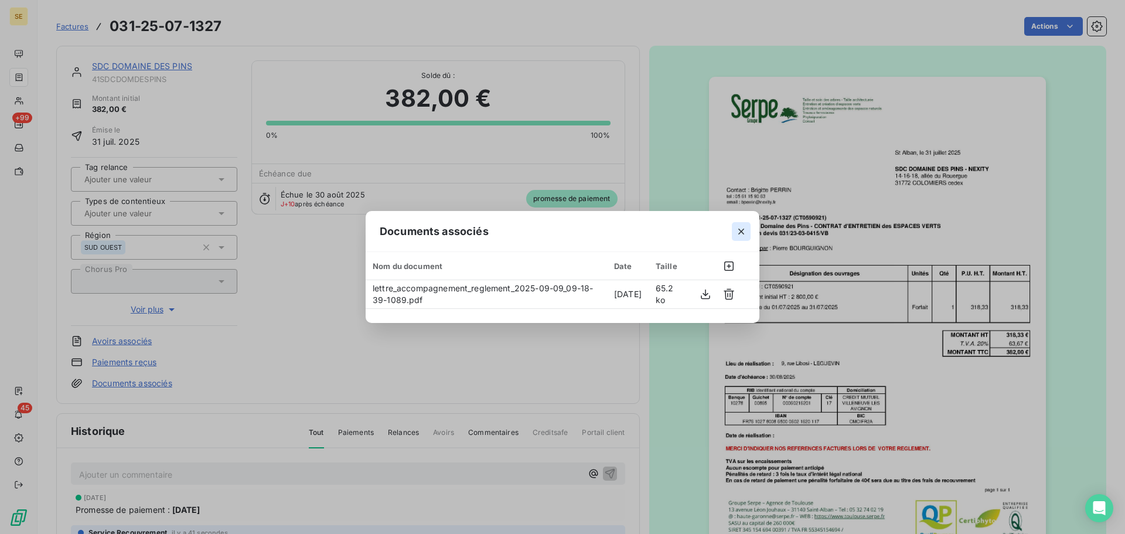
click at [744, 226] on icon "button" at bounding box center [741, 232] width 12 height 12
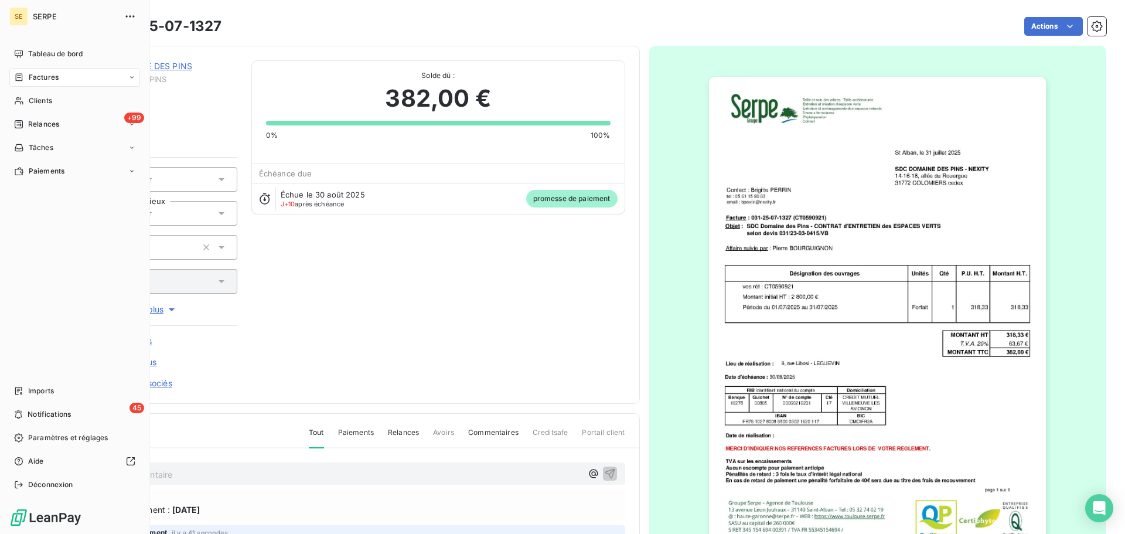
click at [33, 75] on span "Factures" at bounding box center [44, 77] width 30 height 11
click at [42, 101] on span "Clients" at bounding box center [40, 100] width 23 height 11
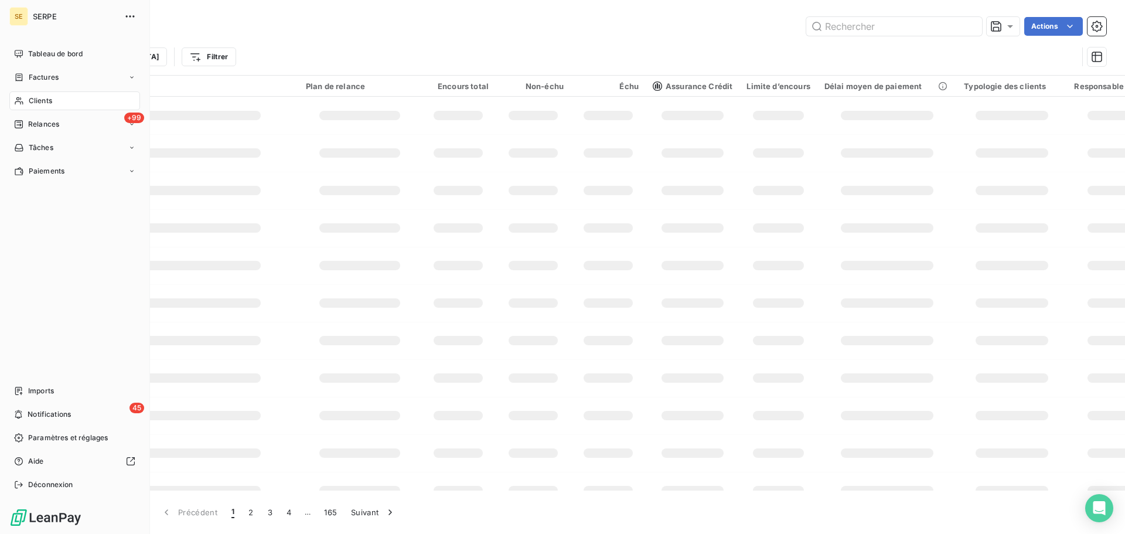
click at [42, 81] on span "Factures" at bounding box center [44, 77] width 30 height 11
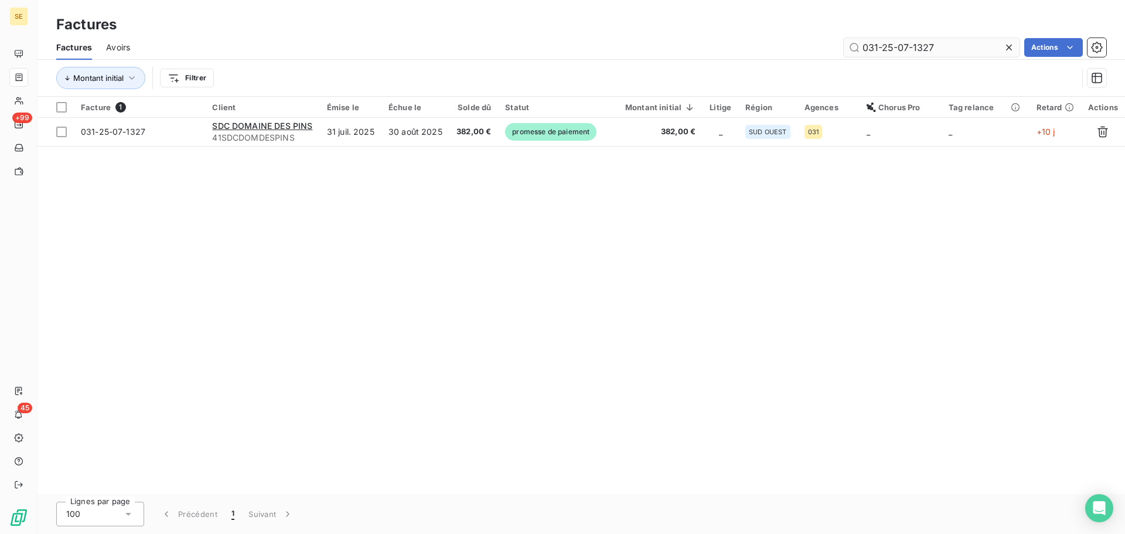
click at [957, 39] on input "031-25-07-1327" at bounding box center [932, 47] width 176 height 19
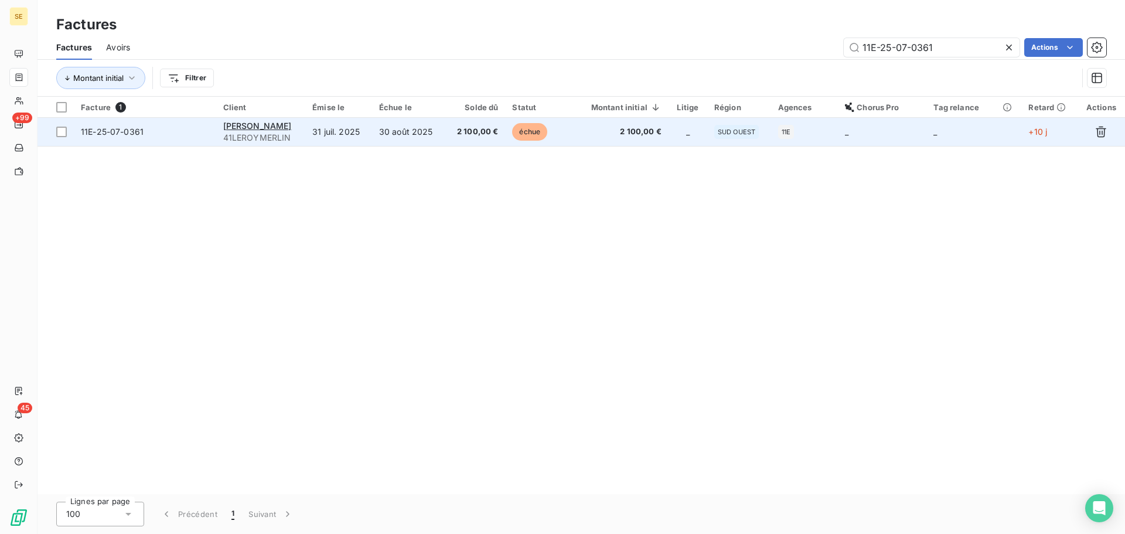
type input "11E-25-07-0361"
click at [478, 133] on span "2 100,00 €" at bounding box center [475, 132] width 46 height 12
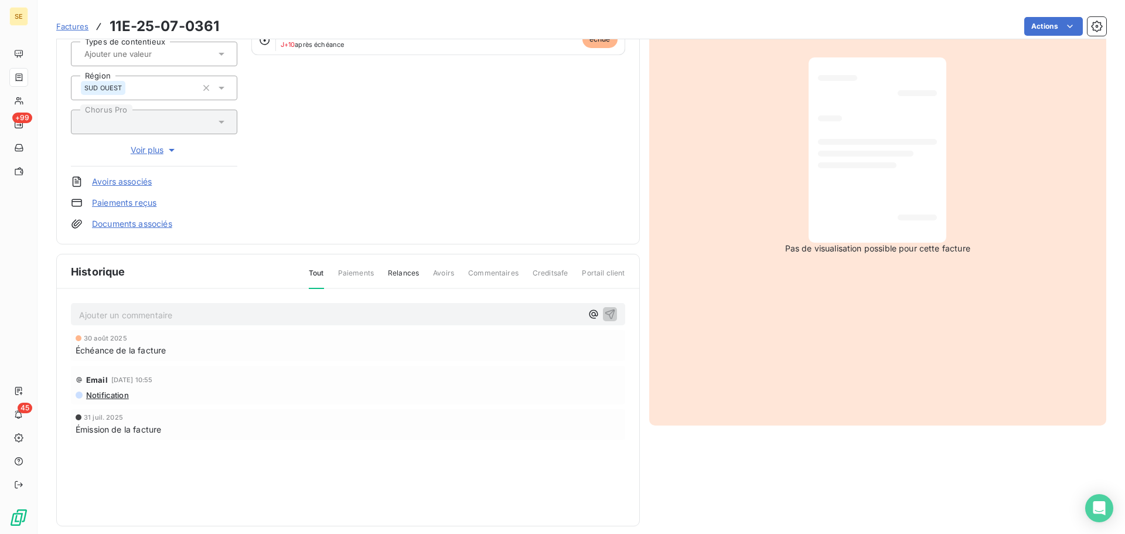
scroll to position [161, 0]
click at [247, 316] on p "Ajouter un commentaire ﻿" at bounding box center [330, 314] width 503 height 15
click at [155, 315] on span "09 09 25 - AVIS DEPAIMENT" at bounding box center [136, 313] width 115 height 10
click at [199, 318] on p "09 09 25 - AVIS DE PAIMENT" at bounding box center [330, 313] width 503 height 13
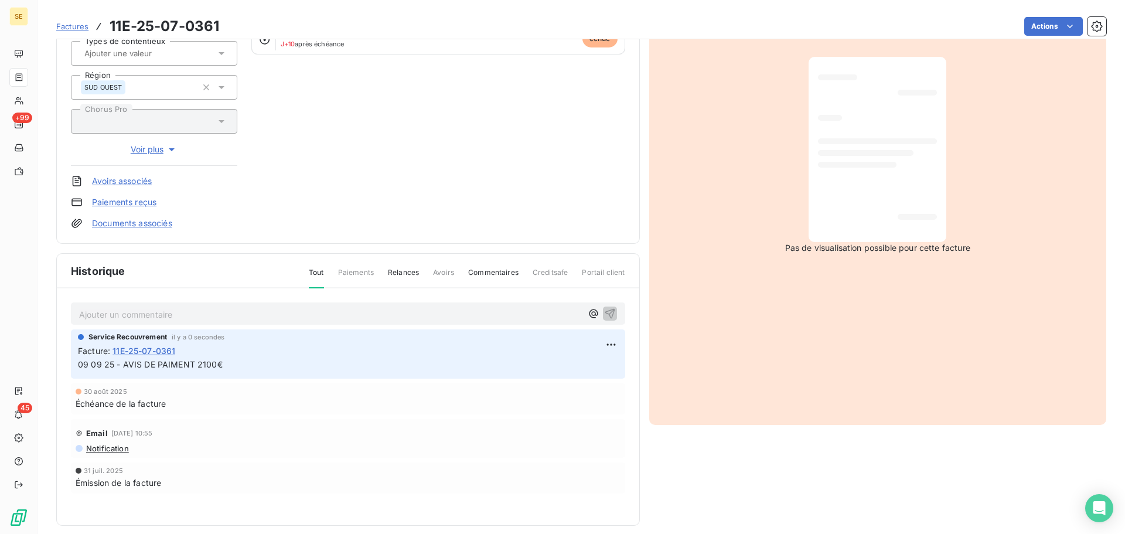
click at [150, 224] on link "Documents associés" at bounding box center [132, 223] width 80 height 12
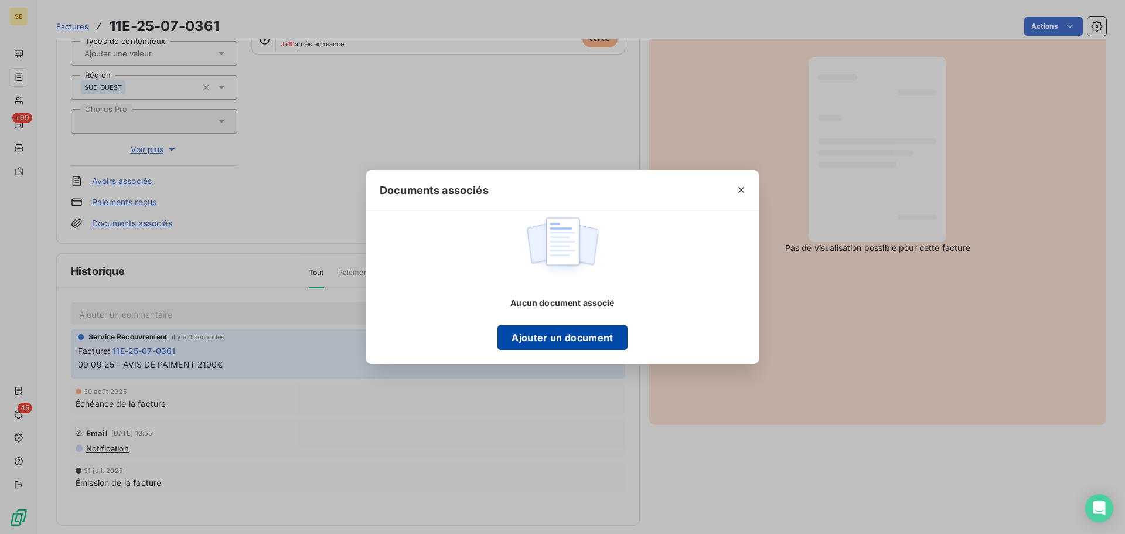
click at [556, 335] on button "Ajouter un document" at bounding box center [561, 337] width 129 height 25
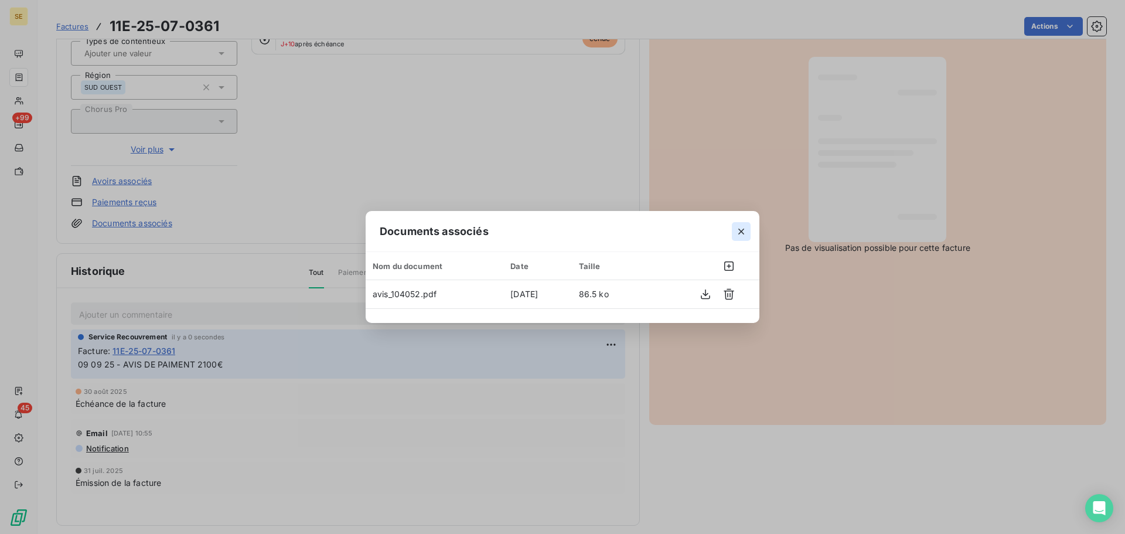
click at [745, 224] on button "button" at bounding box center [741, 231] width 19 height 19
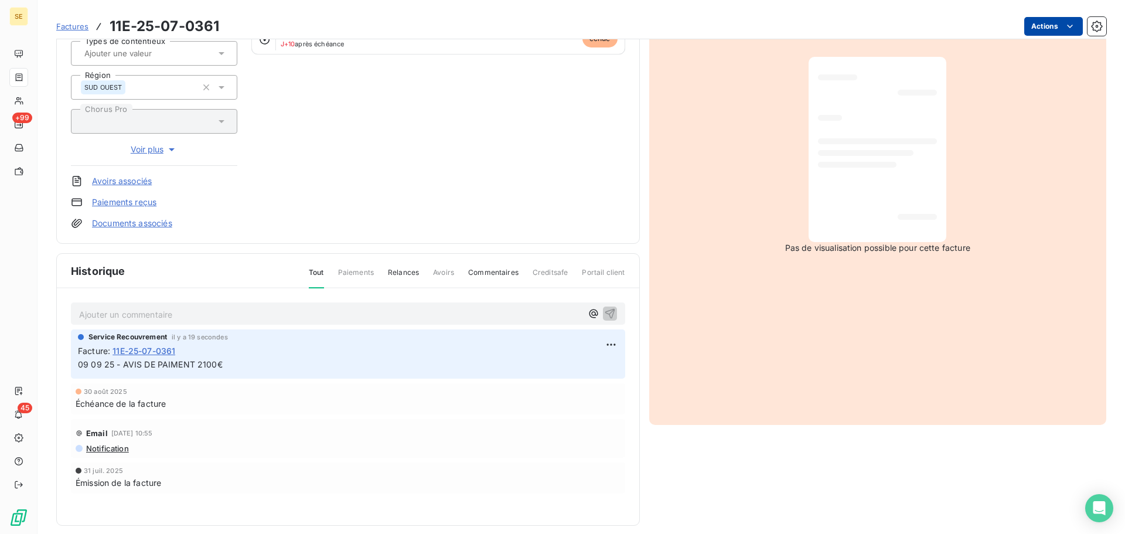
click at [1050, 30] on html "SE +99 45 Factures 11E-25-07-0361 Actions [PERSON_NAME] FRANCE 41LEROYMERLIN Mo…" at bounding box center [562, 267] width 1125 height 534
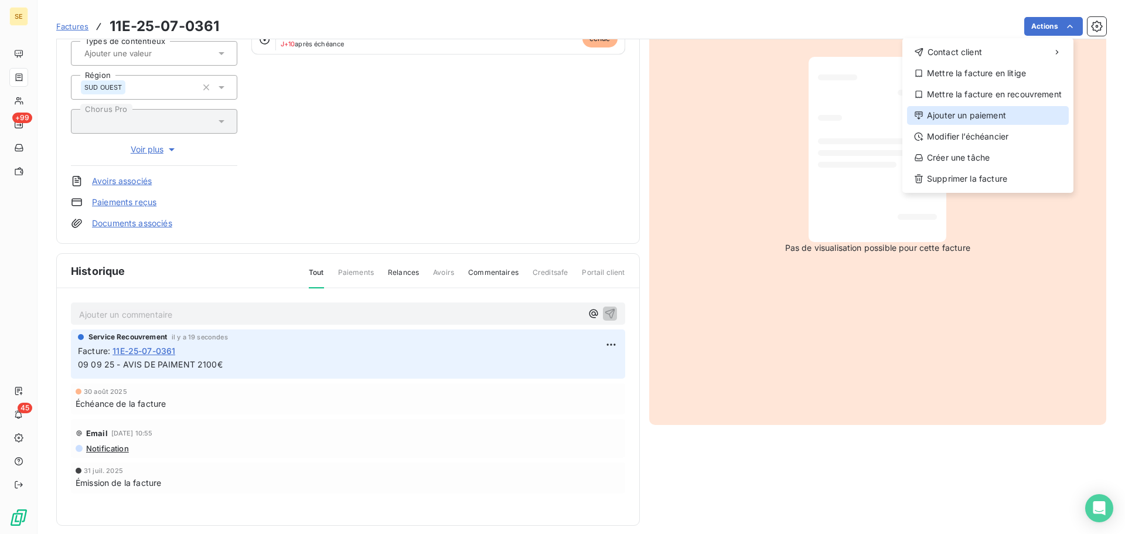
click at [1012, 111] on div "Ajouter un paiement" at bounding box center [988, 115] width 162 height 19
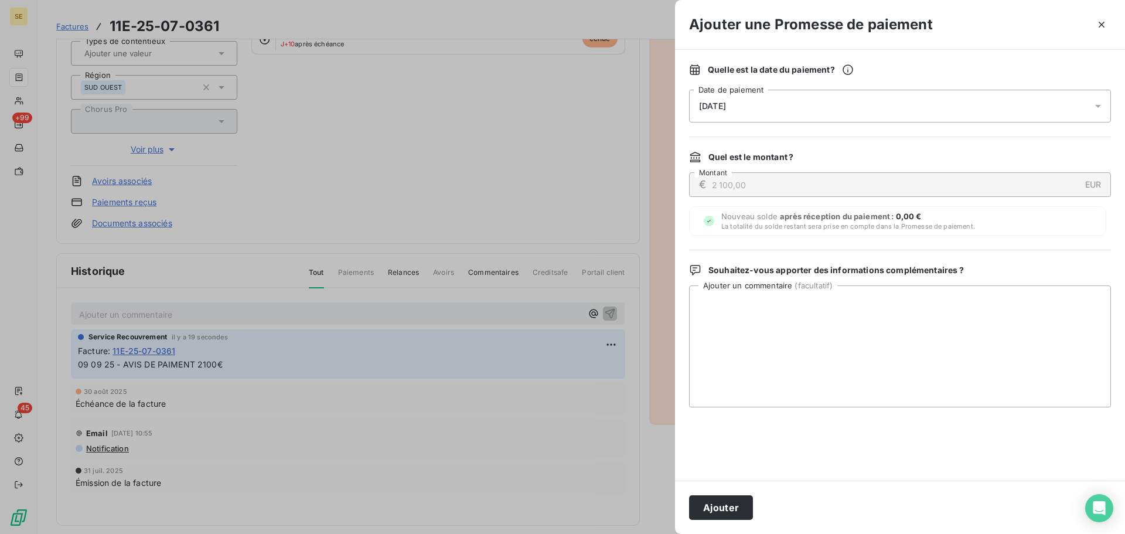
click at [937, 111] on div "[DATE]" at bounding box center [900, 106] width 422 height 33
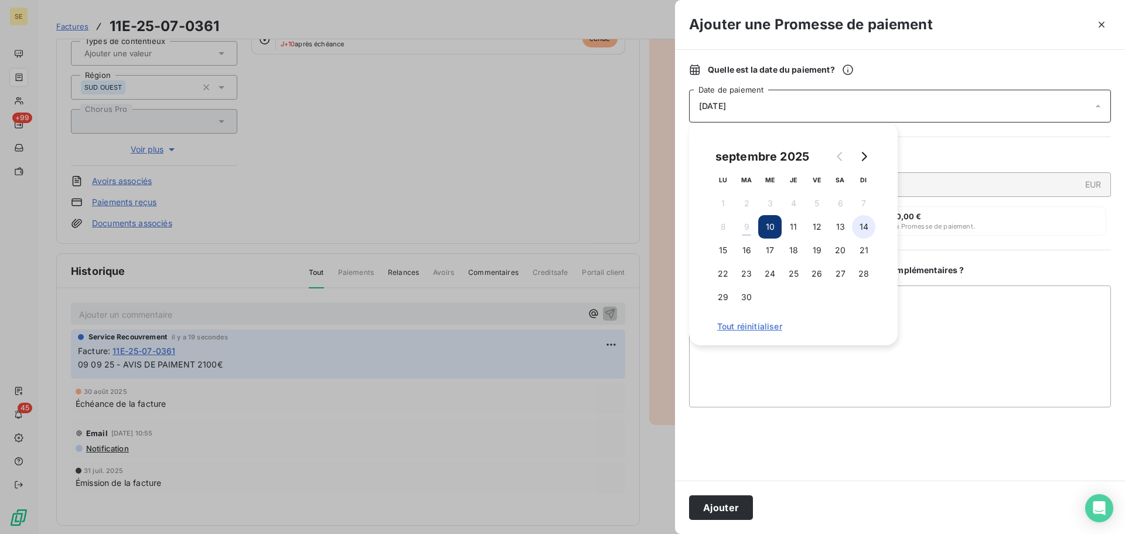
click at [859, 233] on button "14" at bounding box center [863, 226] width 23 height 23
click at [718, 504] on button "Ajouter" at bounding box center [721, 507] width 64 height 25
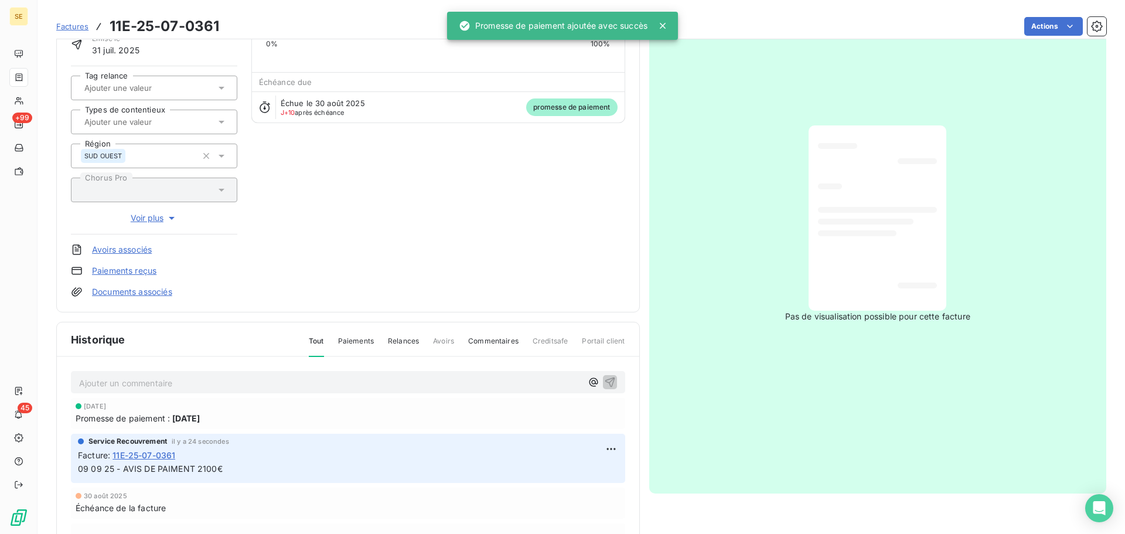
scroll to position [0, 0]
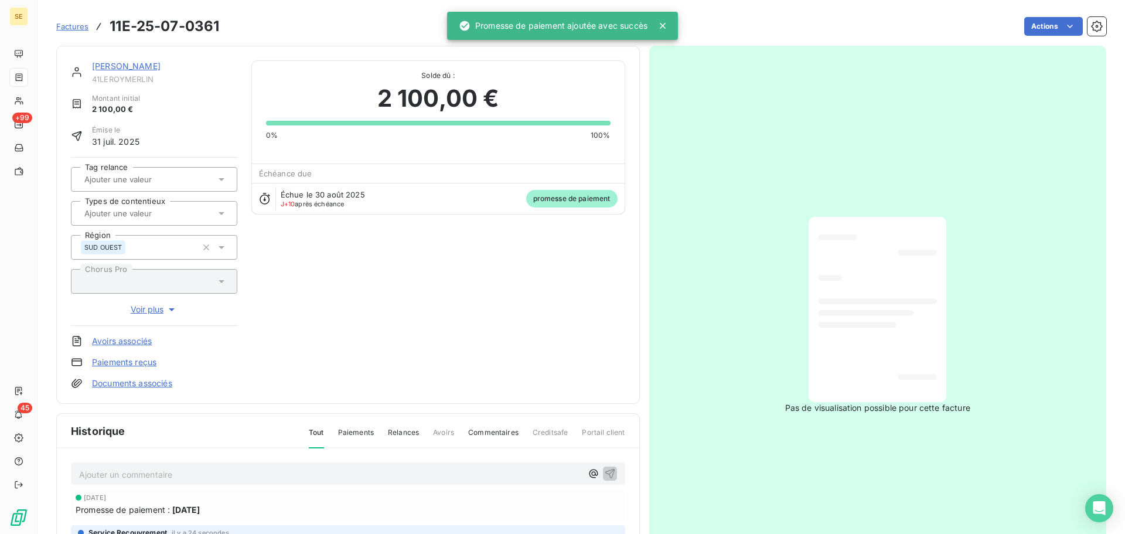
click at [161, 62] on link "[PERSON_NAME]" at bounding box center [126, 66] width 69 height 10
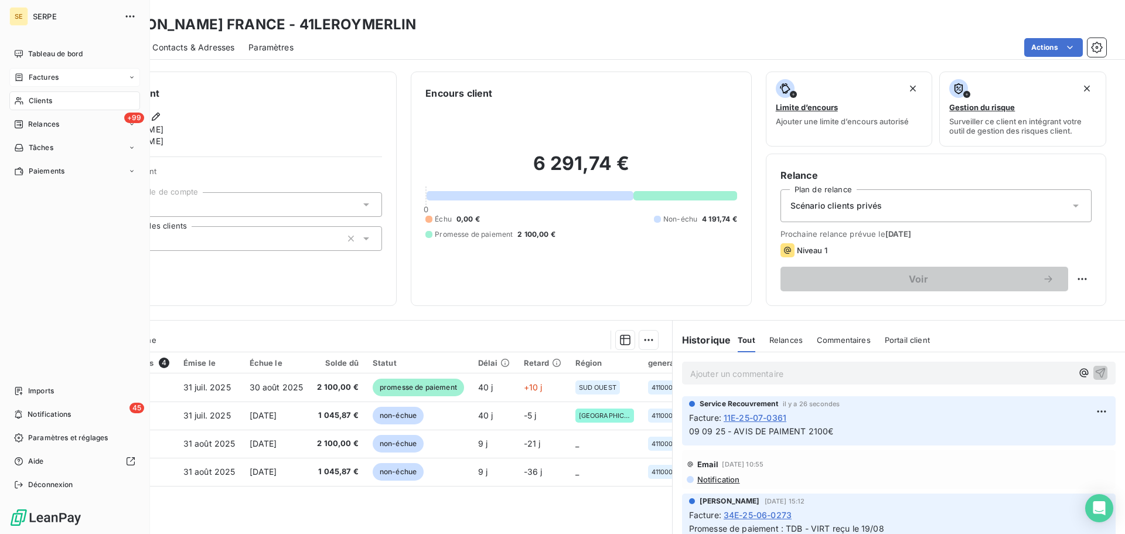
drag, startPoint x: 60, startPoint y: 103, endPoint x: 135, endPoint y: 86, distance: 77.5
click at [60, 103] on div "Clients" at bounding box center [74, 100] width 131 height 19
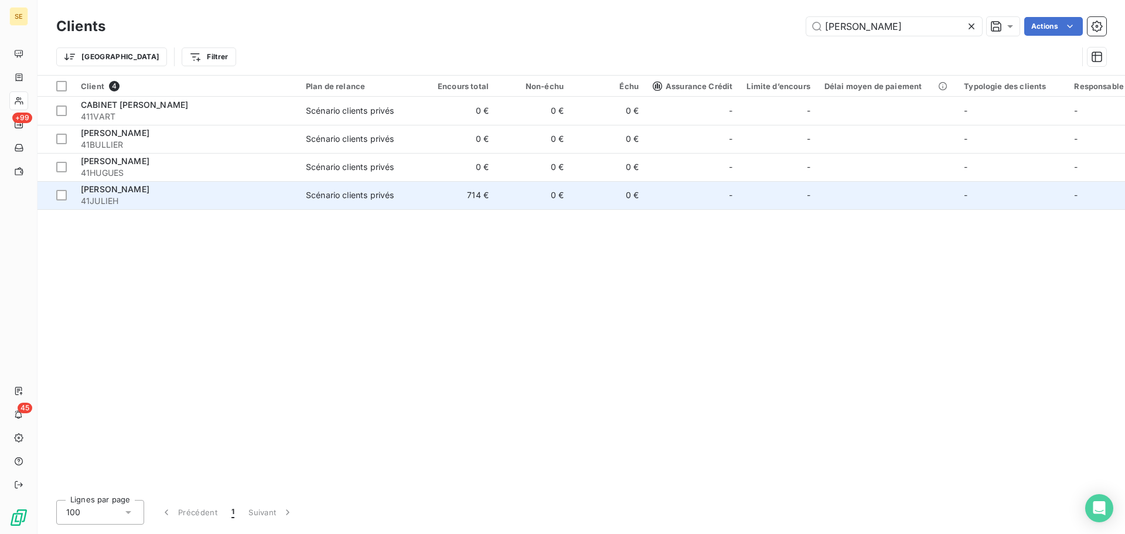
type input "[PERSON_NAME]"
click at [248, 189] on div "[PERSON_NAME]" at bounding box center [186, 189] width 211 height 12
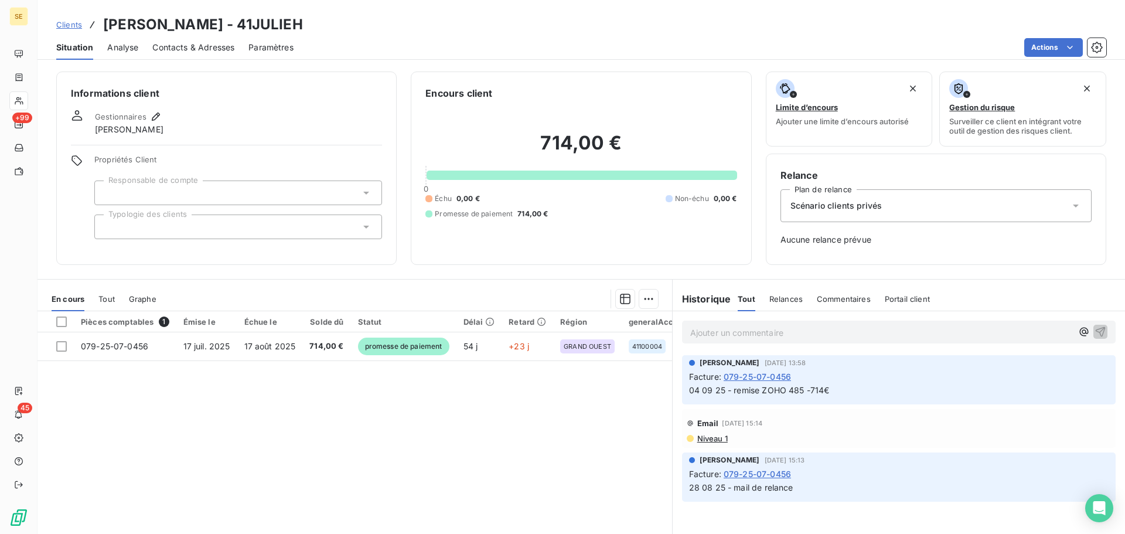
click at [235, 25] on h3 "[PERSON_NAME] - 41JULIEH" at bounding box center [203, 24] width 200 height 21
copy h3 "41JULIEH"
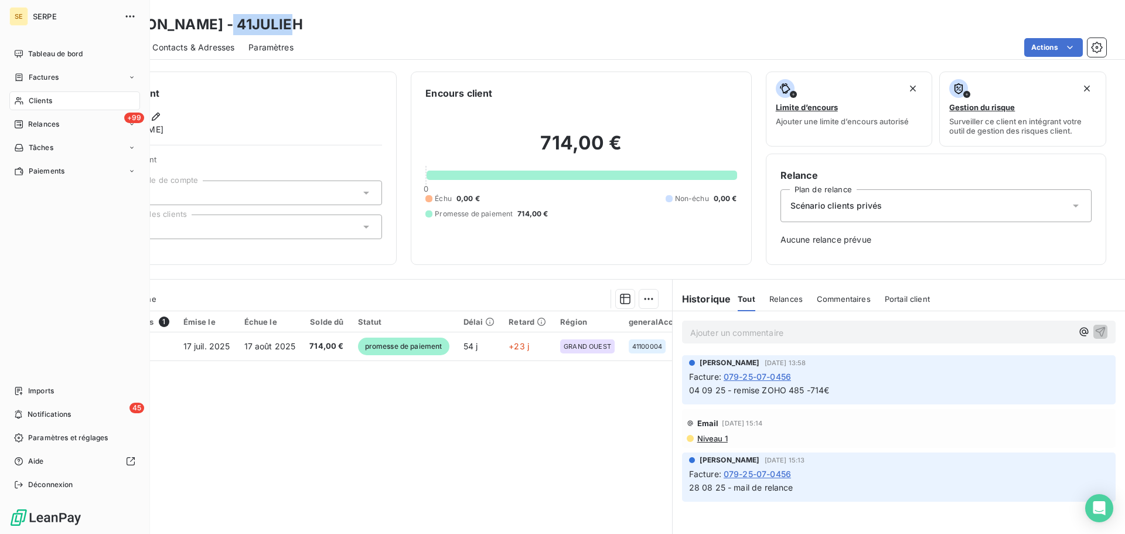
click at [35, 95] on span "Clients" at bounding box center [40, 100] width 23 height 11
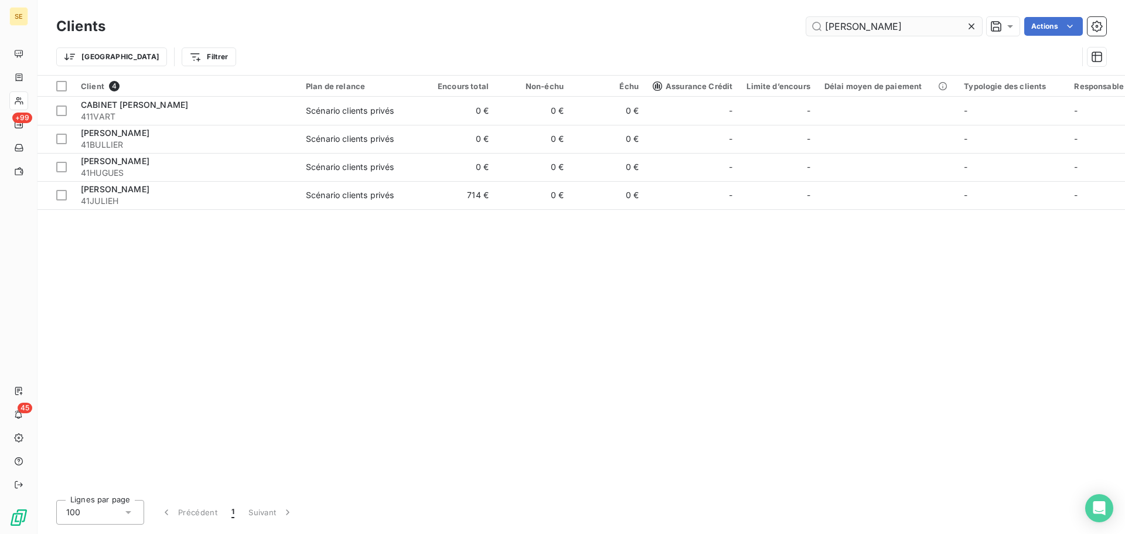
click at [901, 31] on input "[PERSON_NAME]" at bounding box center [894, 26] width 176 height 19
click at [901, 30] on input "[PERSON_NAME]" at bounding box center [894, 26] width 176 height 19
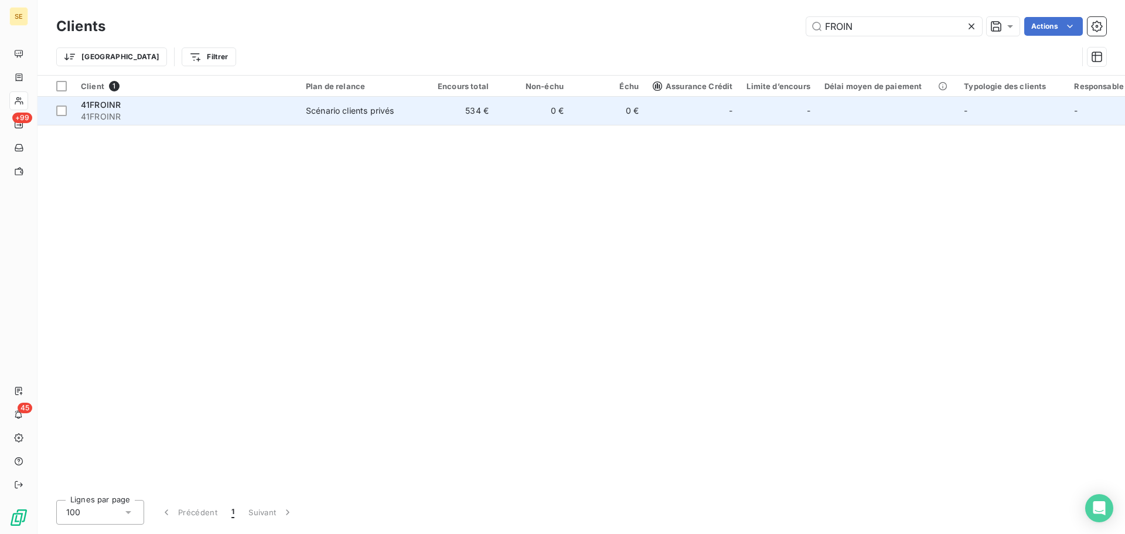
type input "FROIN"
click at [386, 117] on td "Scénario clients privés" at bounding box center [360, 111] width 122 height 28
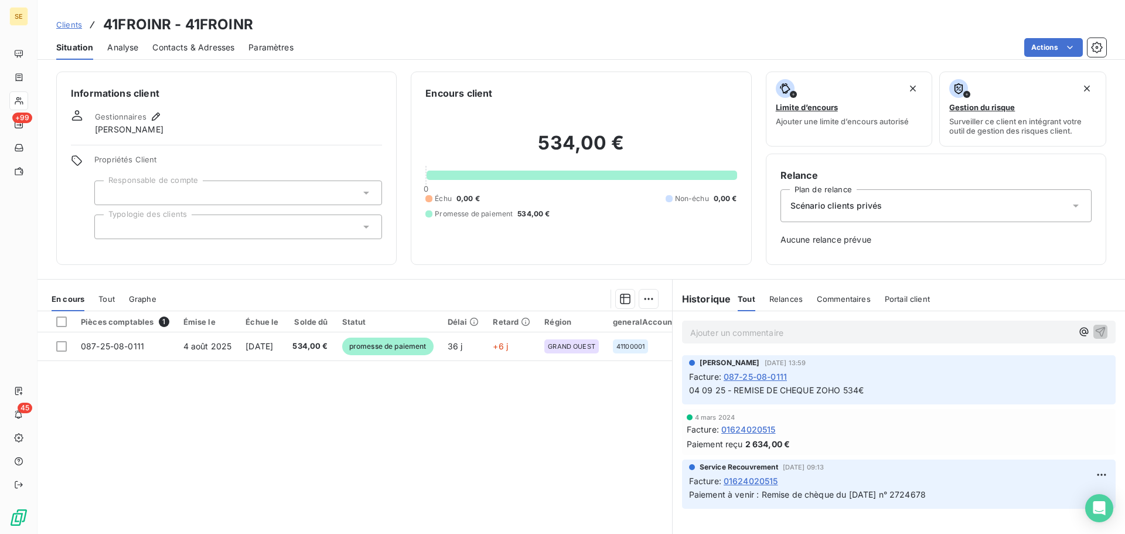
click at [230, 24] on h3 "41FROINR - 41FROINR" at bounding box center [178, 24] width 150 height 21
copy h3 "41FROINR"
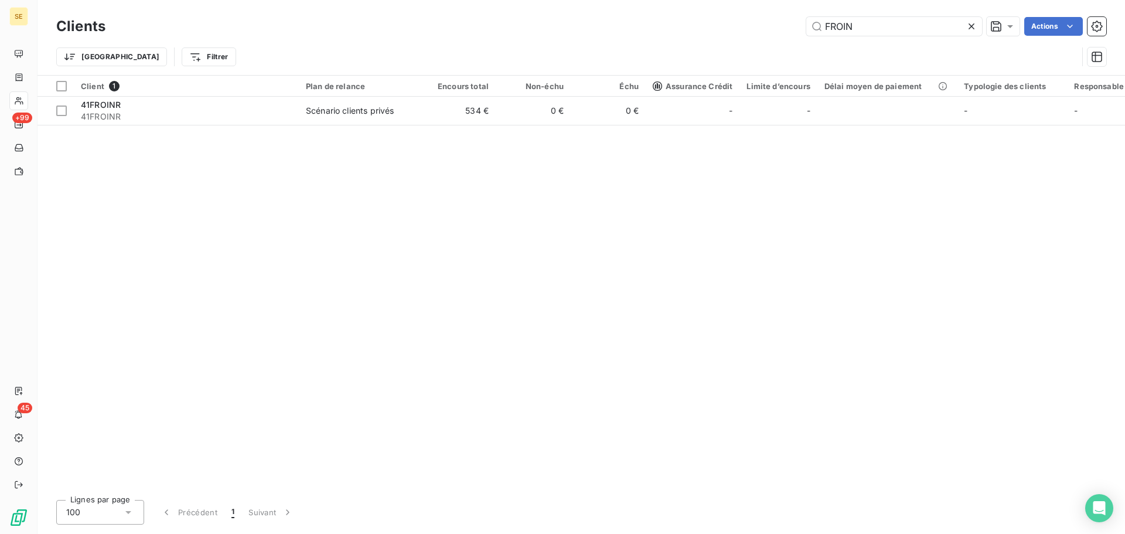
click at [183, 125] on table "Client 1 Plan de relance Encours total Non-échu Échu Assurance Crédit Limite d’…" at bounding box center [734, 101] width 1394 height 50
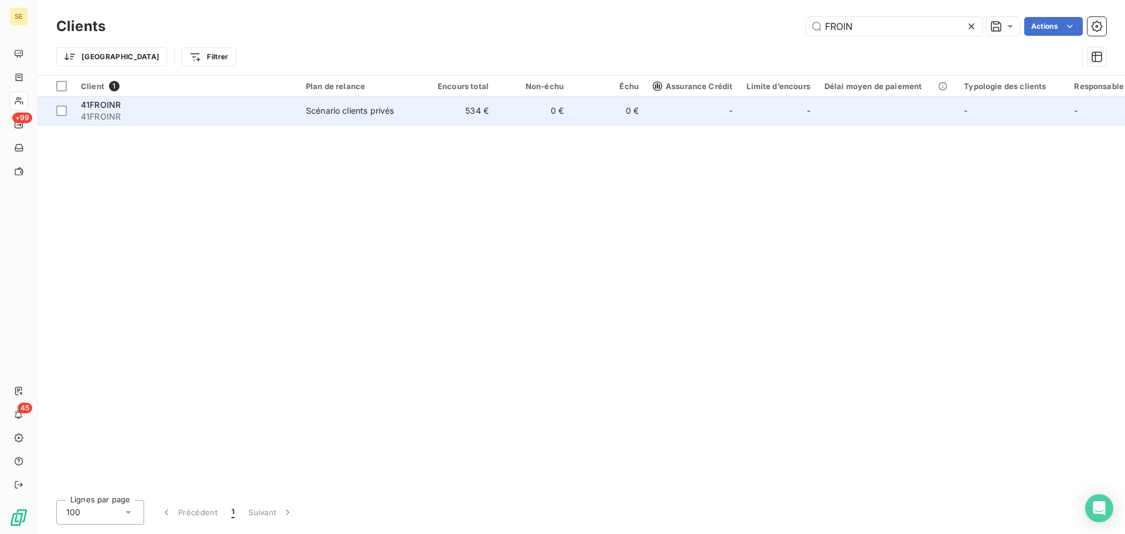
click at [182, 121] on span "41FROINR" at bounding box center [186, 117] width 211 height 12
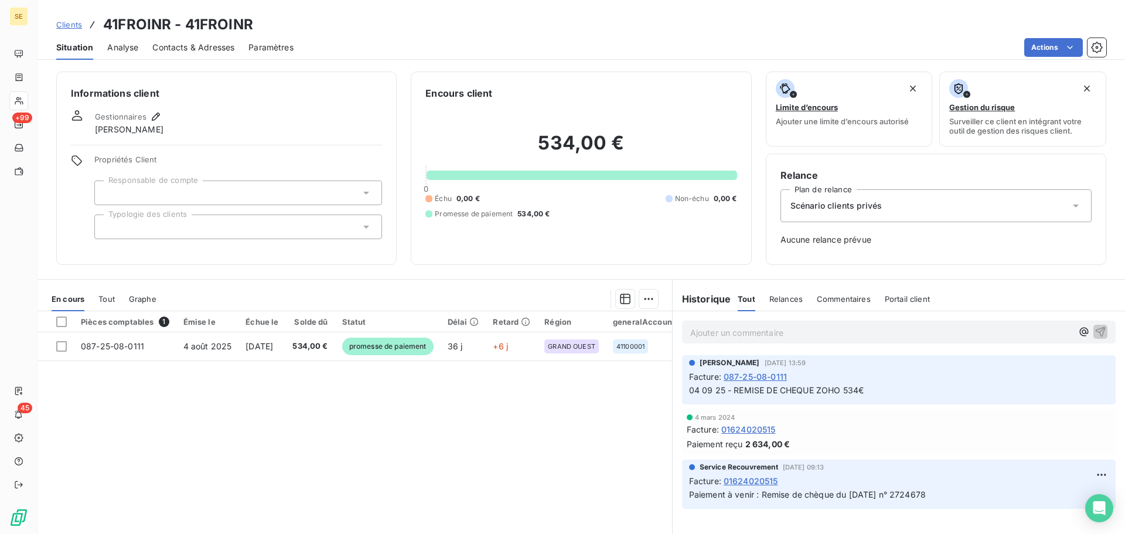
click at [209, 26] on h3 "41FROINR - 41FROINR" at bounding box center [178, 24] width 150 height 21
copy h3 "41FROINR"
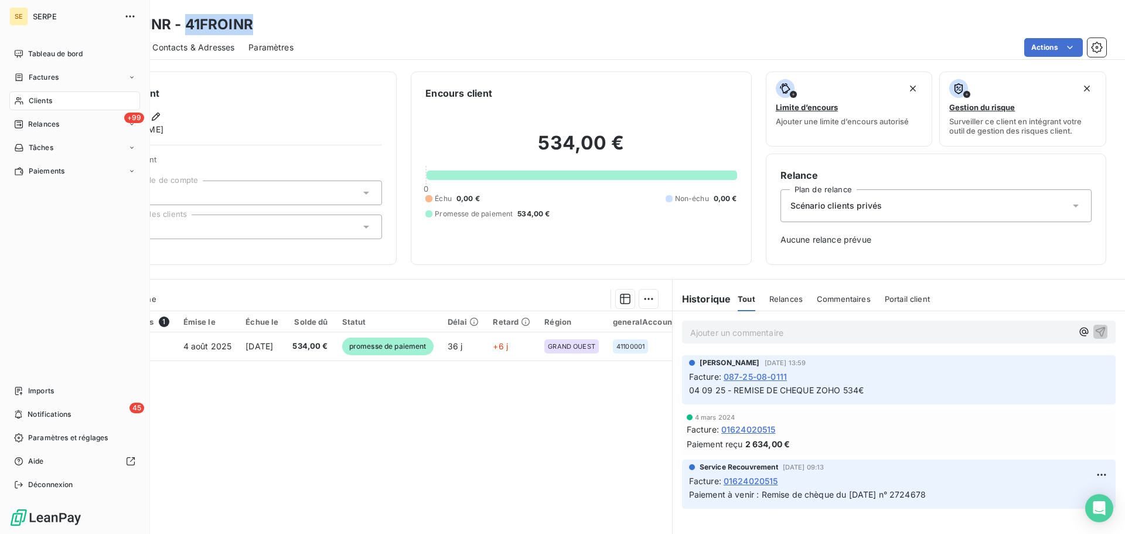
click at [28, 101] on div "Clients" at bounding box center [74, 100] width 131 height 19
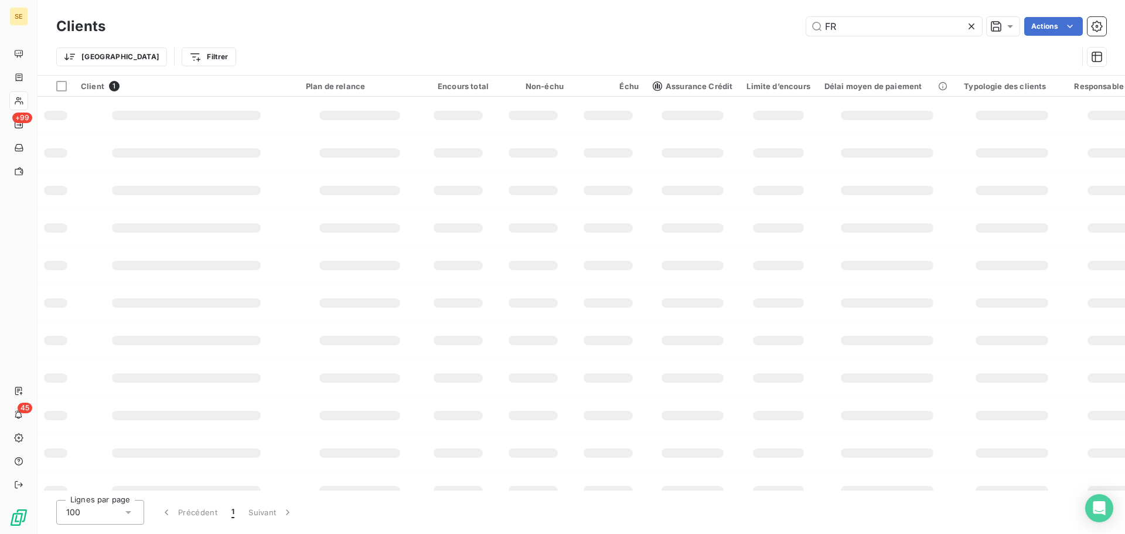
type input "F"
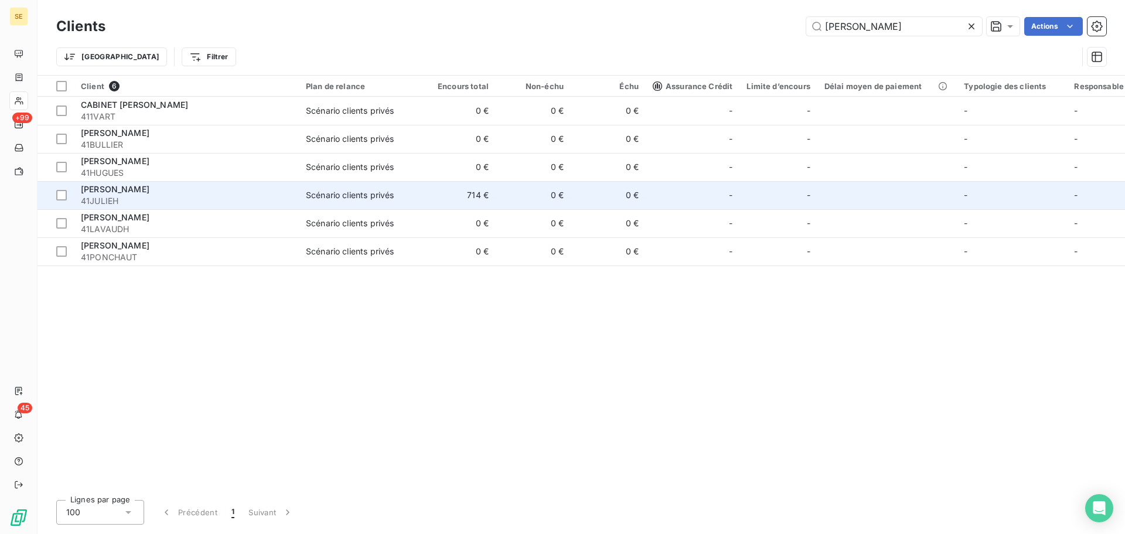
type input "[PERSON_NAME]"
click at [174, 197] on span "41JULIEH" at bounding box center [186, 201] width 211 height 12
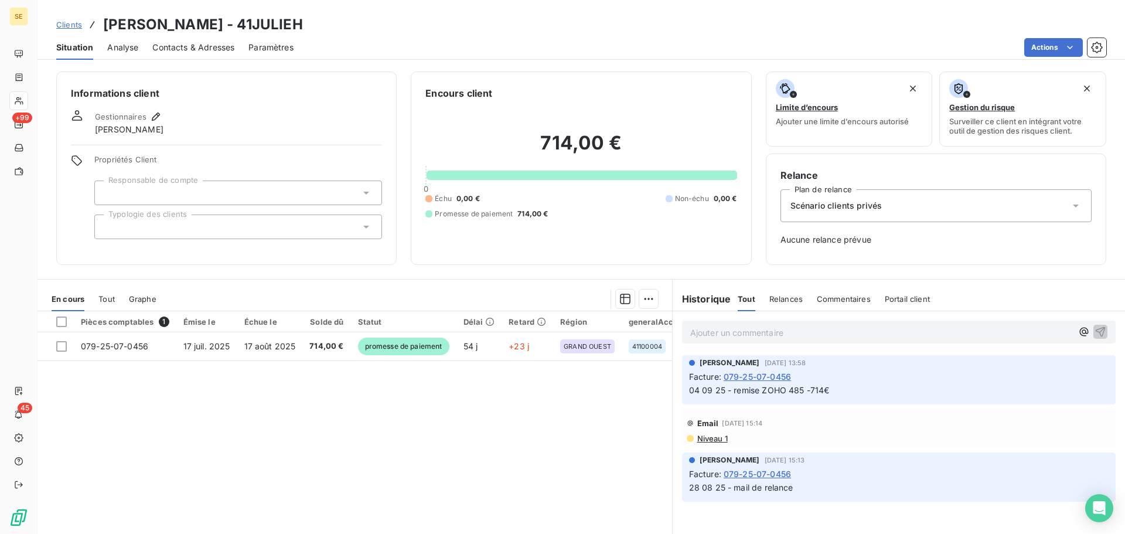
click at [266, 18] on h3 "[PERSON_NAME] - 41JULIEH" at bounding box center [203, 24] width 200 height 21
copy h3 "41JULIEH"
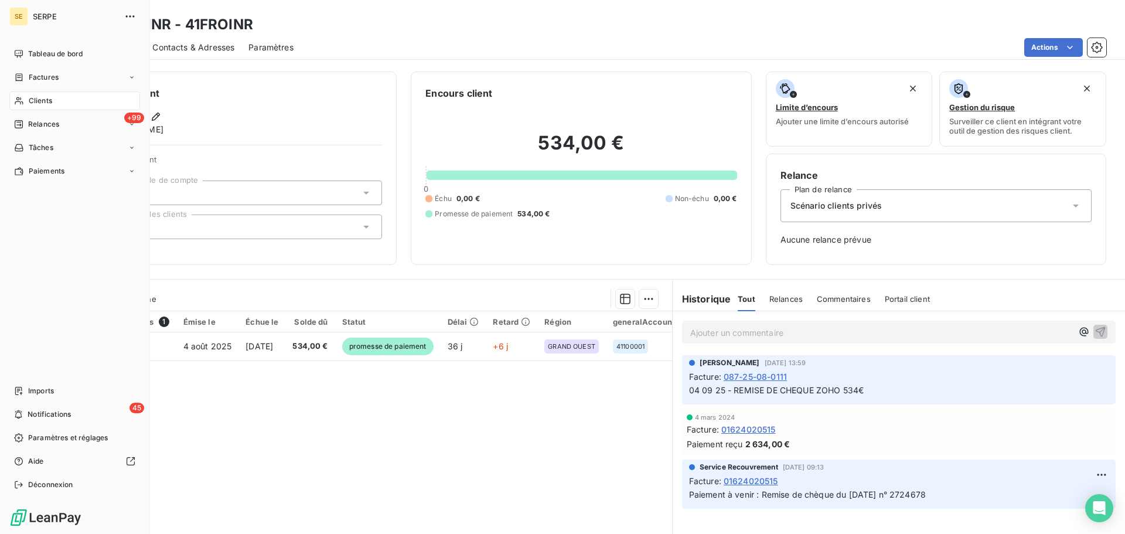
click at [33, 101] on span "Clients" at bounding box center [40, 100] width 23 height 11
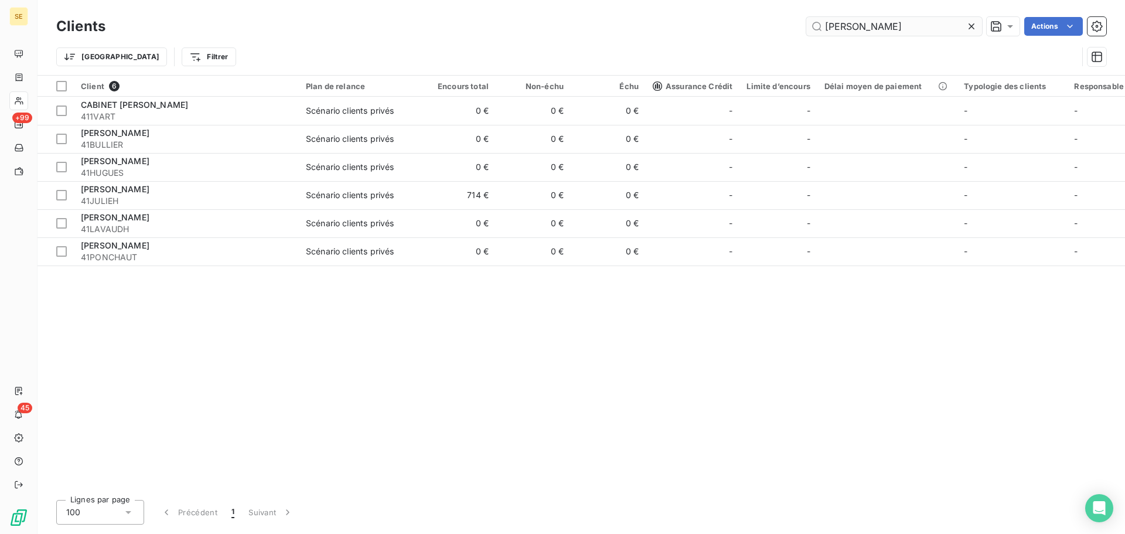
click at [889, 30] on input "[PERSON_NAME]" at bounding box center [894, 26] width 176 height 19
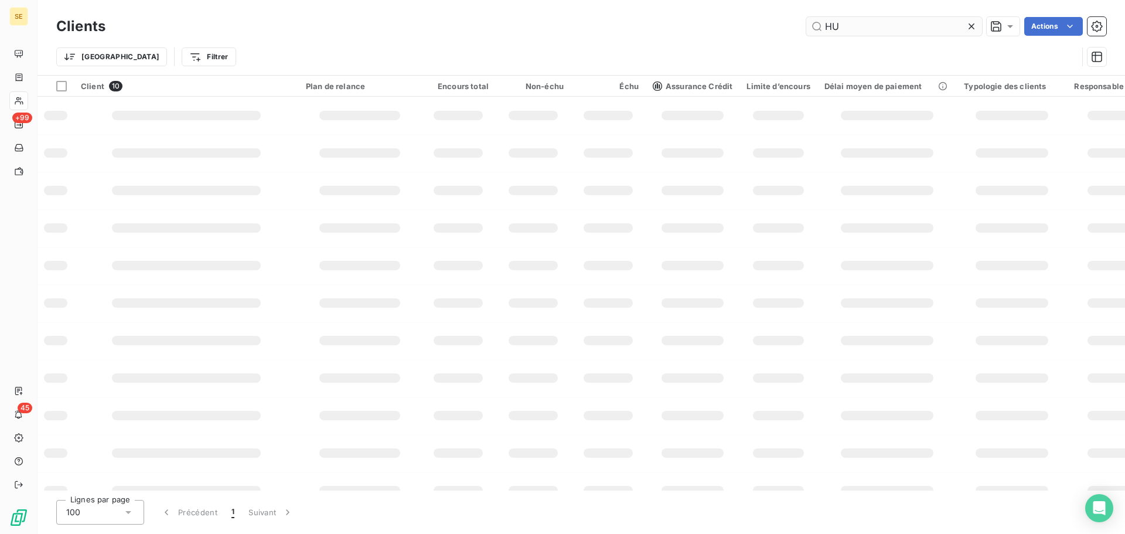
type input "H"
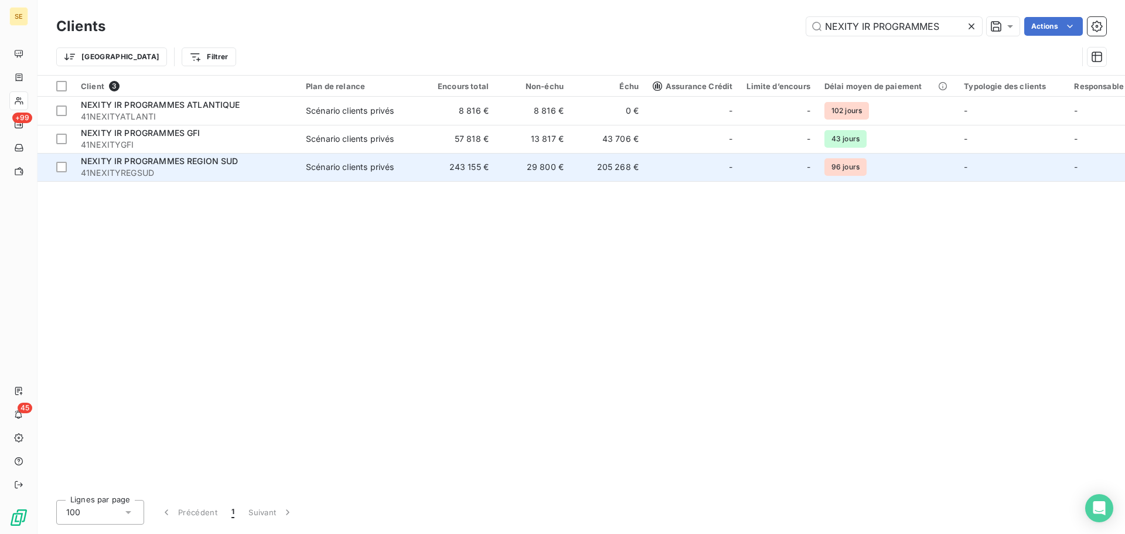
type input "NEXITY IR PROGRAMMES"
click at [256, 172] on span "41NEXITYREGSUD" at bounding box center [186, 173] width 211 height 12
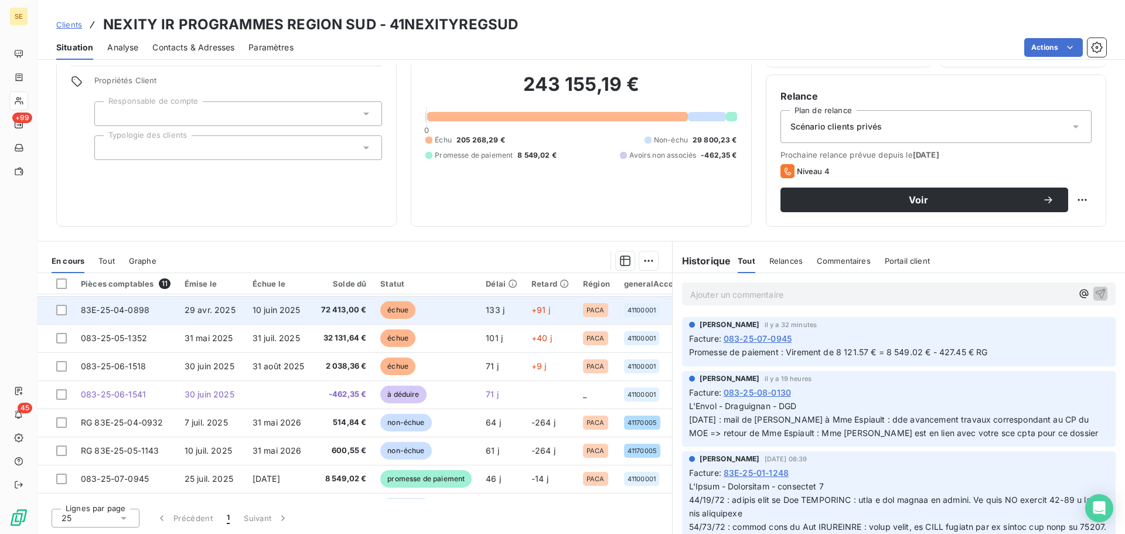
scroll to position [110, 0]
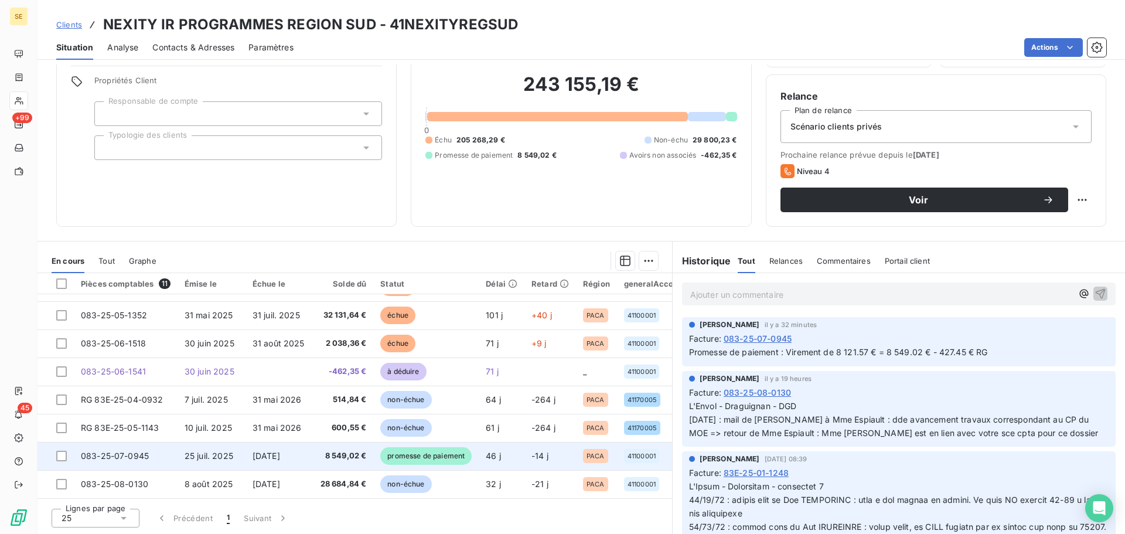
click at [266, 450] on span "[DATE]" at bounding box center [266, 455] width 28 height 10
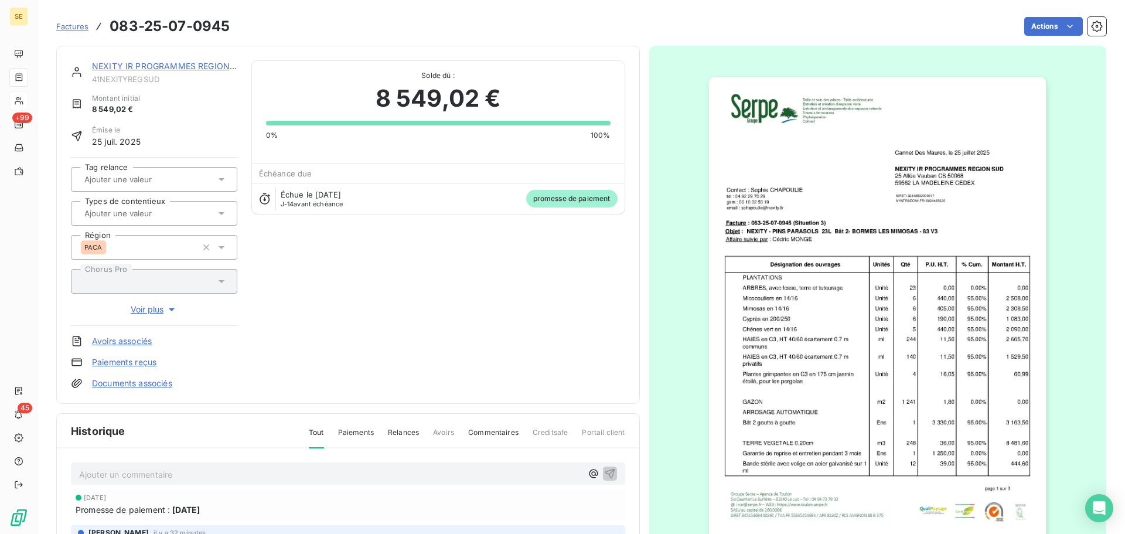
click at [172, 26] on h3 "083-25-07-0945" at bounding box center [170, 26] width 120 height 21
copy section "083-25-07-0945 Actions"
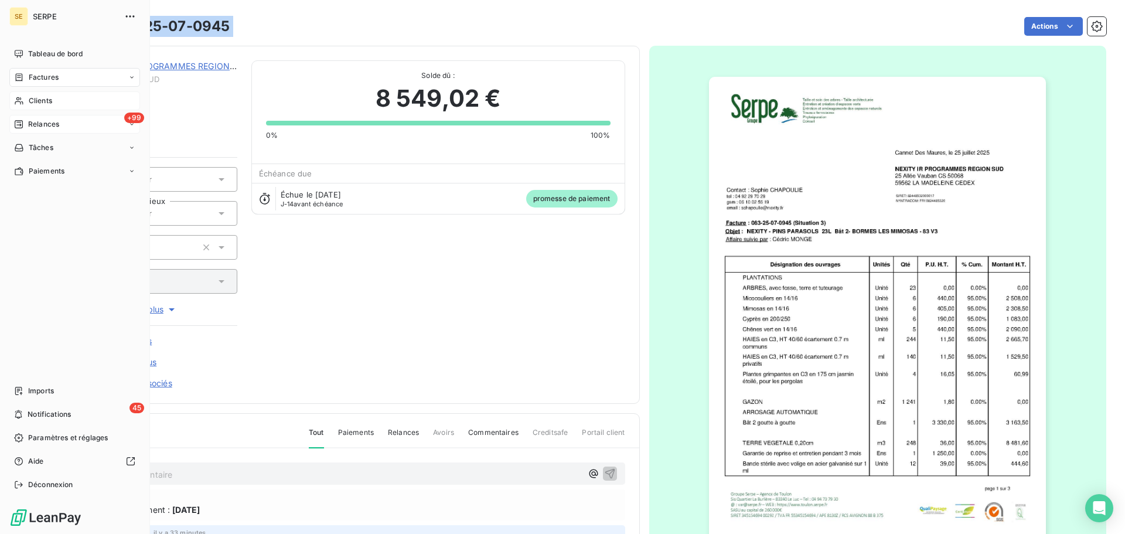
click at [49, 122] on span "Relances" at bounding box center [43, 124] width 31 height 11
click at [60, 124] on div "+99 Relances" at bounding box center [74, 124] width 131 height 19
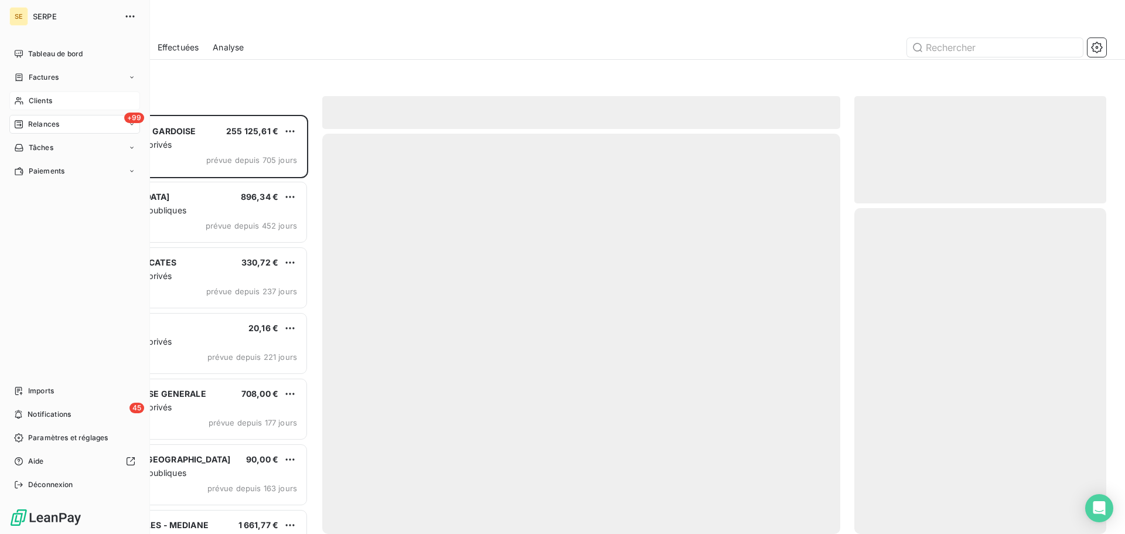
scroll to position [410, 243]
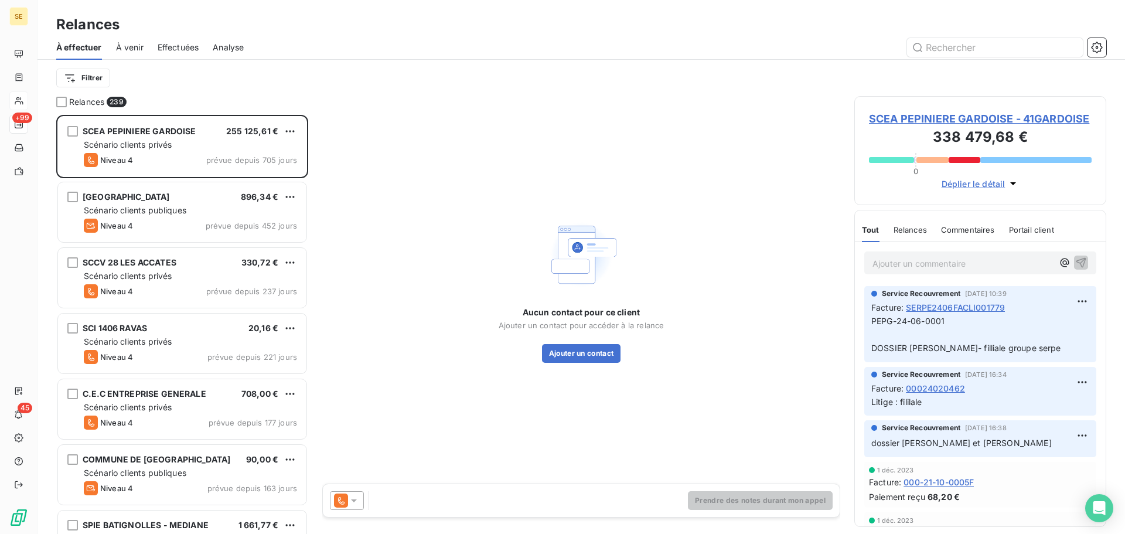
click at [353, 49] on div at bounding box center [682, 47] width 848 height 19
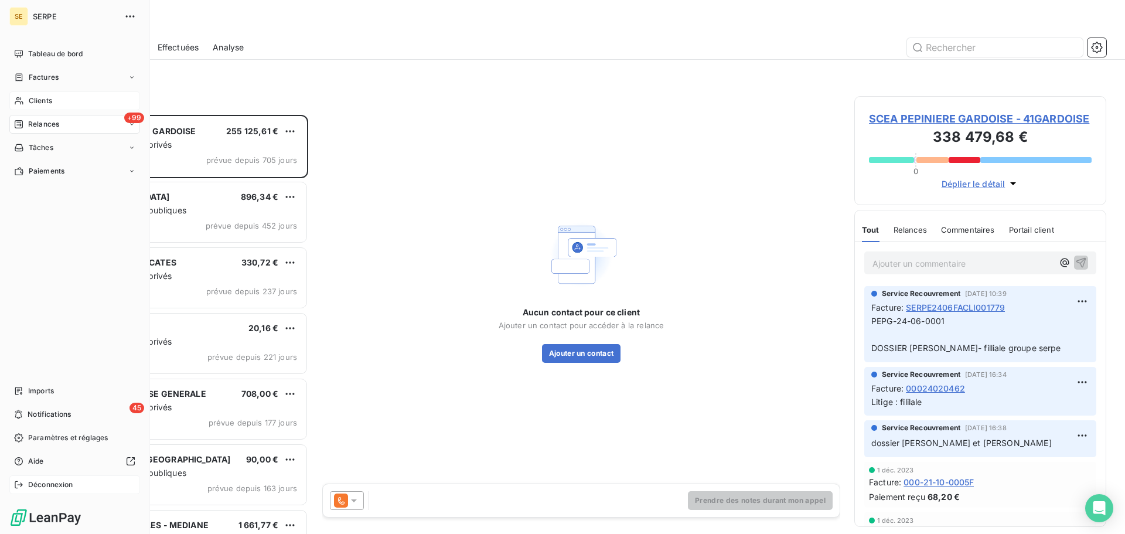
click at [43, 486] on span "Déconnexion" at bounding box center [50, 484] width 45 height 11
